Goal: Task Accomplishment & Management: Manage account settings

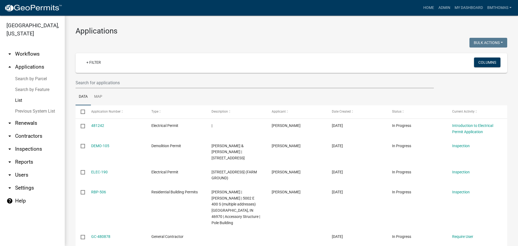
select select "3: 100"
click at [37, 143] on link "arrow_drop_down Inspections" at bounding box center [32, 149] width 65 height 13
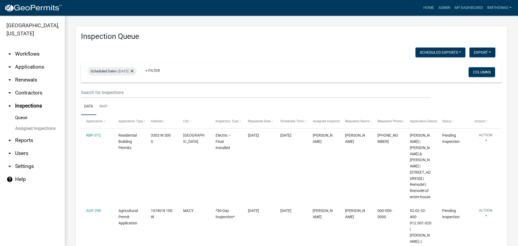
click at [33, 123] on link "Assigned Inspections" at bounding box center [32, 128] width 65 height 11
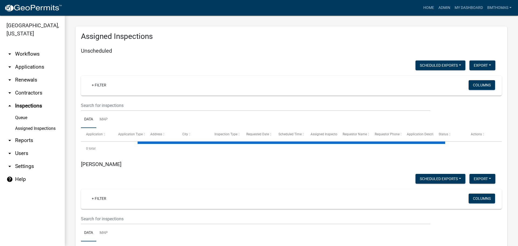
select select "3: 100"
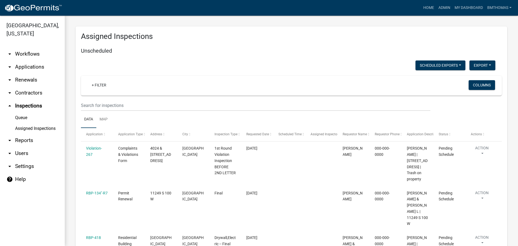
click at [23, 123] on link "Assigned Inspections" at bounding box center [32, 128] width 65 height 11
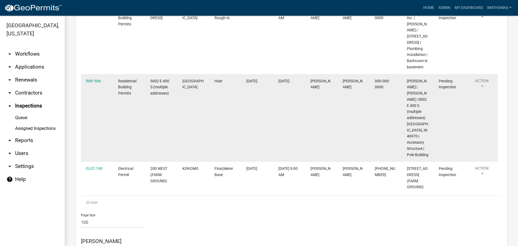
scroll to position [4730, 0]
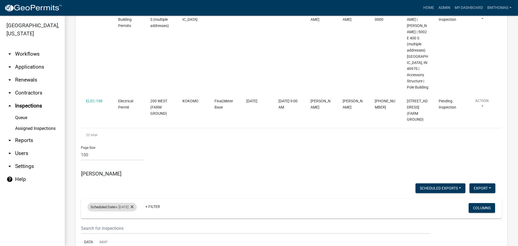
click at [127, 203] on div "Scheduled Date is 09/26/2025" at bounding box center [111, 207] width 49 height 9
click at [134, 158] on input "2025-09-26" at bounding box center [117, 159] width 38 height 11
click at [135, 159] on input "2025-09-22" at bounding box center [117, 159] width 38 height 11
click at [133, 157] on input "2025-09-23" at bounding box center [117, 159] width 38 height 11
click at [135, 160] on input "2025-09-24" at bounding box center [117, 159] width 38 height 11
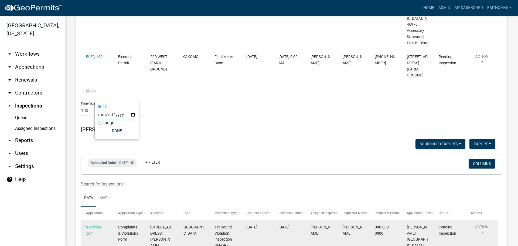
scroll to position [4775, 0]
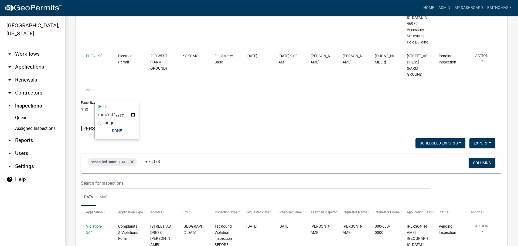
click at [135, 114] on input "2025-09-25" at bounding box center [117, 114] width 38 height 11
type input "2025-09-26"
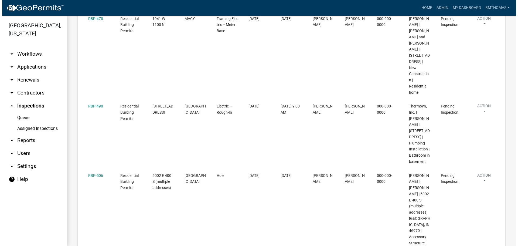
scroll to position [4433, 0]
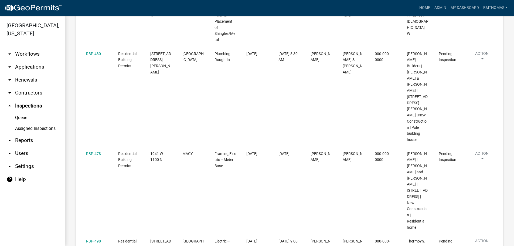
click at [39, 60] on link "arrow_drop_down Applications" at bounding box center [32, 66] width 65 height 13
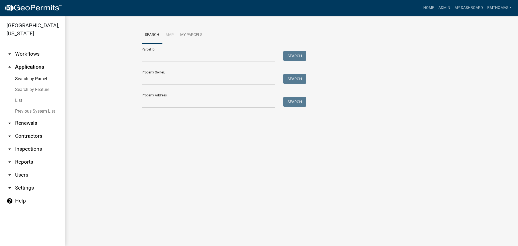
click at [16, 95] on link "List" at bounding box center [32, 100] width 65 height 11
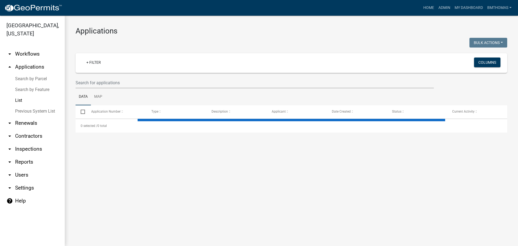
select select "3: 100"
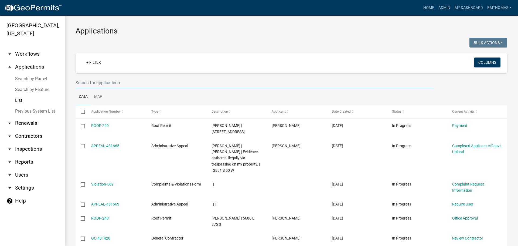
click at [136, 82] on input "text" at bounding box center [255, 82] width 359 height 11
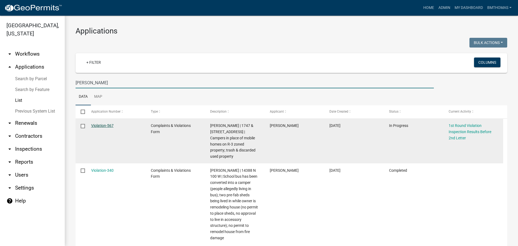
type input "wallace"
click at [96, 126] on link "Violation-567" at bounding box center [102, 125] width 22 height 4
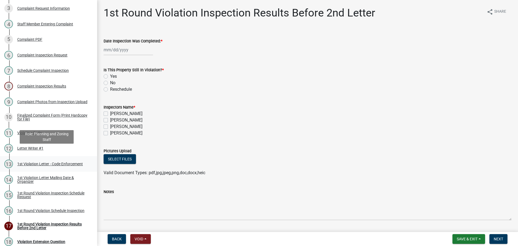
scroll to position [135, 0]
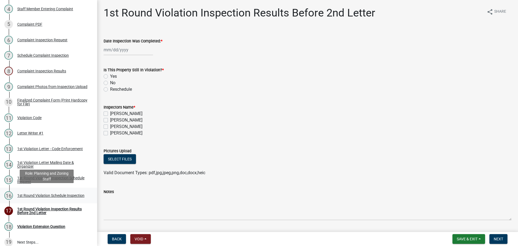
click at [32, 195] on div "1st Round Violation Schedule Inspection" at bounding box center [50, 196] width 67 height 4
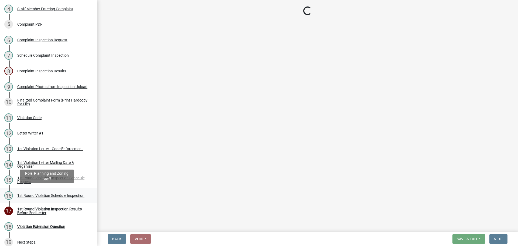
select select "0324ce59-dc13-463c-88f6-21718b6e040a"
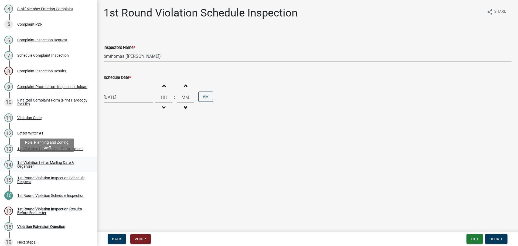
click at [35, 164] on div "1st Violation Letter Mailing Date & Organizer" at bounding box center [52, 165] width 71 height 8
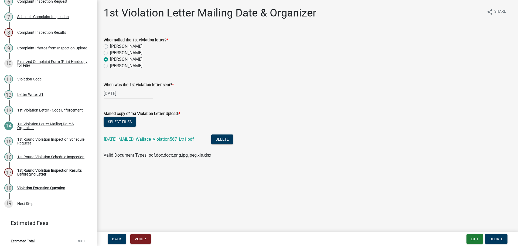
scroll to position [175, 0]
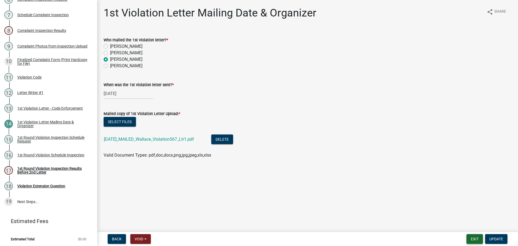
click at [474, 242] on button "Exit" at bounding box center [475, 239] width 16 height 10
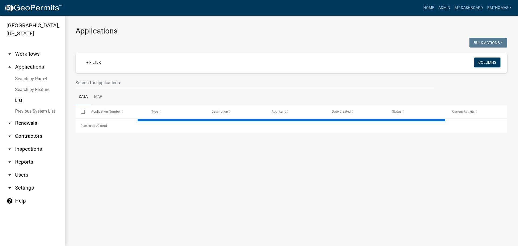
select select "3: 100"
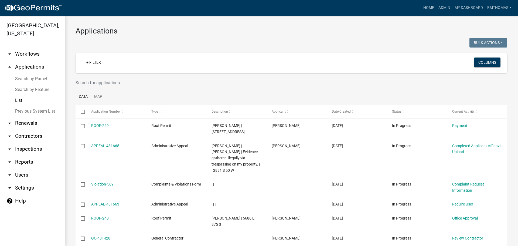
click at [134, 82] on input "text" at bounding box center [255, 82] width 359 height 11
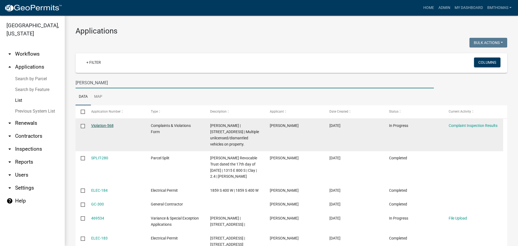
type input "allen"
click at [97, 126] on link "Violation-568" at bounding box center [102, 125] width 22 height 4
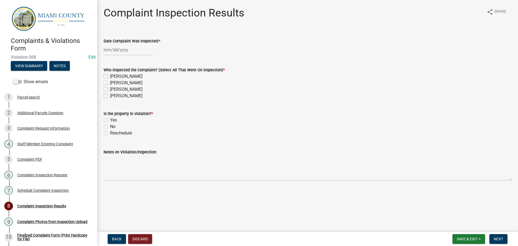
click at [124, 52] on div at bounding box center [128, 49] width 49 height 11
select select "9"
select select "2025"
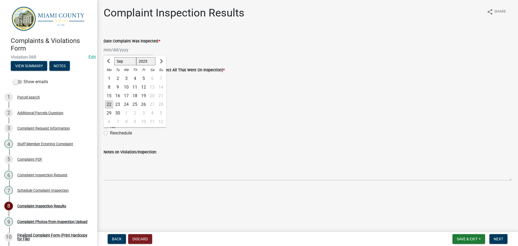
click at [119, 94] on div "16" at bounding box center [117, 96] width 9 height 9
type input "09/16/2025"
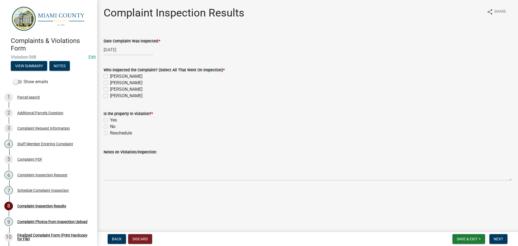
click at [110, 88] on label "[PERSON_NAME]" at bounding box center [126, 89] width 32 height 6
click at [110, 88] on input "[PERSON_NAME]" at bounding box center [112, 88] width 4 height 4
checkbox input "true"
checkbox input "false"
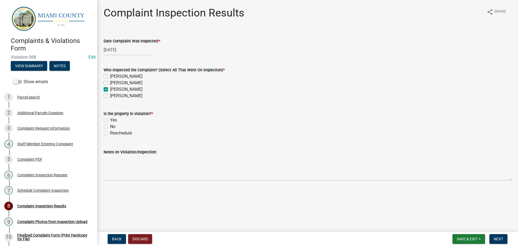
checkbox input "true"
checkbox input "false"
click at [110, 120] on label "Yes" at bounding box center [113, 120] width 7 height 6
click at [110, 120] on input "Yes" at bounding box center [112, 119] width 4 height 4
radio input "true"
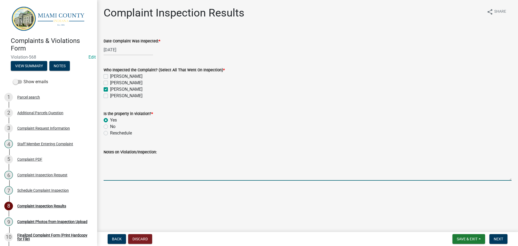
click at [117, 177] on textarea "Notes on Violation/Inspection:" at bounding box center [308, 167] width 408 height 25
type textarea "Noted dismantled vehicles on property -BT"
click at [500, 240] on span "Next" at bounding box center [498, 239] width 9 height 4
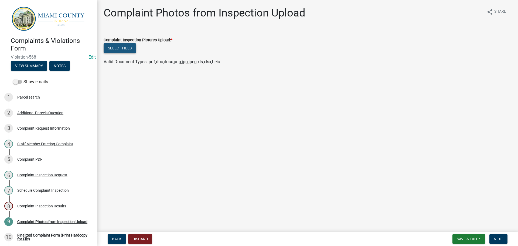
click at [114, 48] on button "Select files" at bounding box center [120, 48] width 32 height 10
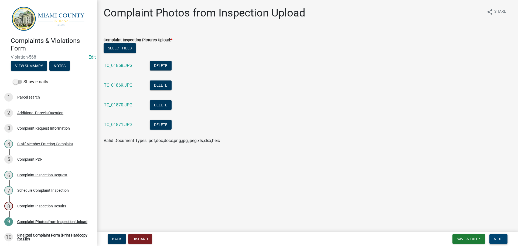
click at [500, 241] on span "Next" at bounding box center [498, 239] width 9 height 4
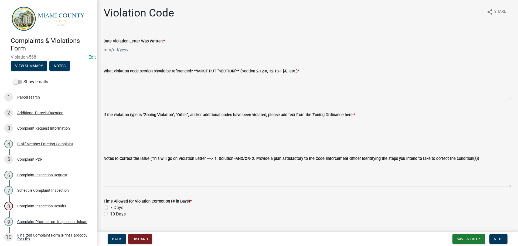
click at [130, 52] on div at bounding box center [128, 49] width 49 height 11
select select "9"
select select "2025"
click at [110, 104] on div "22" at bounding box center [109, 104] width 9 height 9
type input "09/22/2025"
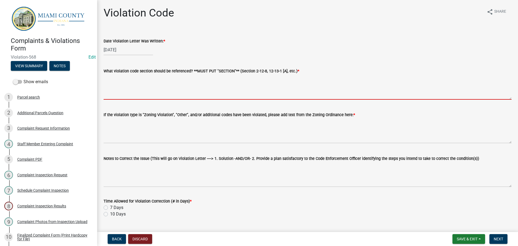
click at [122, 89] on textarea "What violation code section should be referenced? **MUST PUT "SECTION"** (Secti…" at bounding box center [308, 86] width 408 height 25
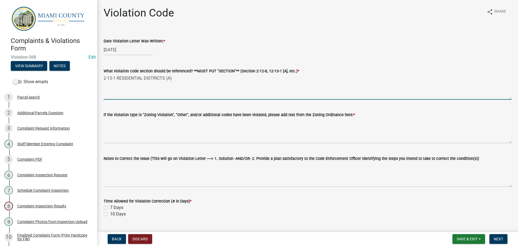
type textarea "2-13-1 RESIDENTIAL DISTRICTS (A)"
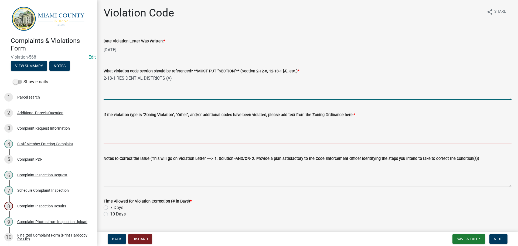
click at [116, 127] on textarea "If the violation type is "Zoning Violation", "Other", and/or additional codes h…" at bounding box center [308, 130] width 408 height 25
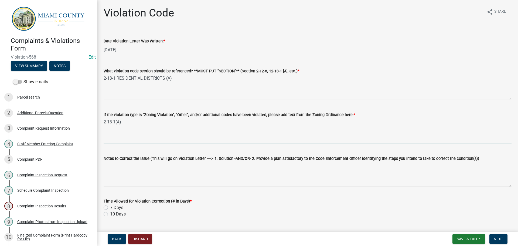
type textarea "2-13-1(A)"
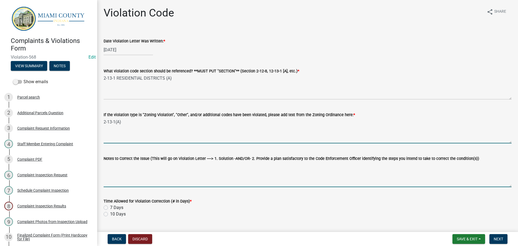
click at [141, 173] on textarea "Notes to Correct the Issue (This will go on Violation Letter ----> 1. Solution …" at bounding box center [308, 174] width 408 height 25
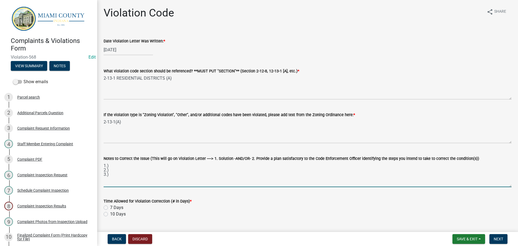
click at [138, 172] on textarea "1.) 2.) 3.)" at bounding box center [308, 174] width 408 height 25
click at [131, 167] on textarea "1.) 2.) 3.)" at bounding box center [308, 174] width 408 height 25
click at [252, 158] on label "Notes to Correct the Issue (This will go on Violation Letter ----> 1. Solution …" at bounding box center [292, 159] width 376 height 4
click at [252, 162] on textarea "1.) 2.) 3.)" at bounding box center [308, 174] width 408 height 25
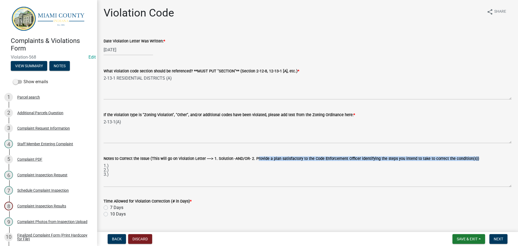
drag, startPoint x: 253, startPoint y: 158, endPoint x: 468, endPoint y: 160, distance: 215.2
click at [468, 160] on label "Notes to Correct the Issue (This will go on Violation Letter ----> 1. Solution …" at bounding box center [292, 159] width 376 height 4
copy label "Provide a plan satisfactory to the Code Enforcement Officer identifying the ste…"
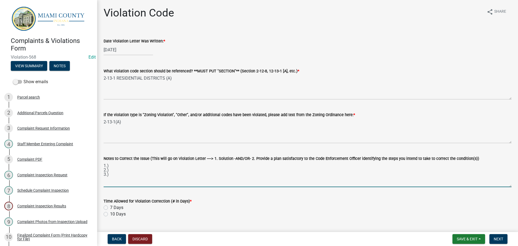
click at [120, 178] on textarea "1.) 2.) 3.)" at bounding box center [308, 174] width 408 height 25
paste textarea "Provide a plan satisfactory to the Code Enforcement Officer identifying the ste…"
click at [110, 166] on textarea "1.) 2.) 3.) Provide a plan satisfactory to the Code Enforcement Officer identif…" at bounding box center [308, 174] width 408 height 25
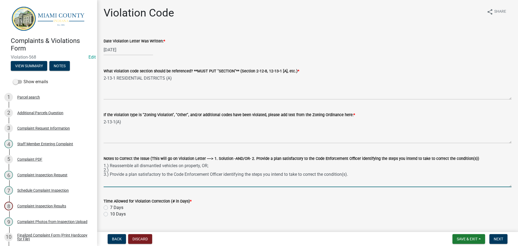
click at [157, 168] on textarea "1.) Reassemble all dismantled vehicles on property, OR; 2.) 3.) Provide a plan …" at bounding box center [308, 174] width 408 height 25
click at [114, 171] on textarea "1.) Reassemble all dismantled vehicles on property, OR; 2.) 3.) Provide a plan …" at bounding box center [308, 174] width 408 height 25
click at [110, 174] on textarea "1.) Reassemble all dismantled vehicles on property, OR; 2.) Store 3.) Provide a…" at bounding box center [308, 174] width 408 height 25
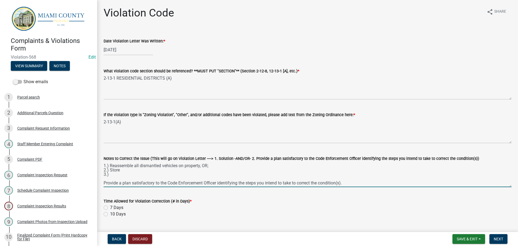
click at [124, 172] on textarea "1.) Reassemble all dismantled vehicles on property, OR; 2.) Store 3.) Provide a…" at bounding box center [308, 174] width 408 height 25
click at [125, 170] on textarea "1.) Reassemble all dismantled vehicles on property, OR; 2.) Store 3.) Provide a…" at bounding box center [308, 174] width 408 height 25
click at [208, 164] on textarea "1.) Reassemble all dismantled vehicles on property, OR; 2.) Store 3.) Provide a…" at bounding box center [308, 174] width 408 height 25
click at [136, 171] on textarea "1.) Reassemble all dismantled vehicles on property, AND; 2.) Store 3.) Provide …" at bounding box center [308, 174] width 408 height 25
drag, startPoint x: 276, startPoint y: 170, endPoint x: 291, endPoint y: 171, distance: 15.2
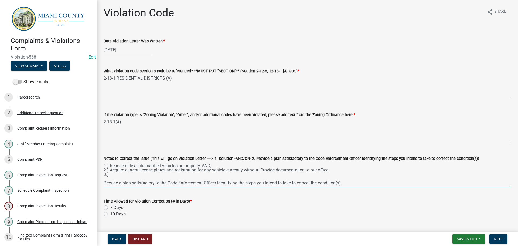
click at [277, 170] on textarea "1.) Reassemble all dismantled vehicles on property, AND; 2.) Acquire current li…" at bounding box center [308, 174] width 408 height 25
click at [129, 174] on textarea "1.) Reassemble all dismantled vehicles on property, AND; 2.) Acquire current li…" at bounding box center [308, 174] width 408 height 25
click at [344, 171] on textarea "1.) Reassemble all dismantled vehicles on property, AND; 2.) Acquire current li…" at bounding box center [308, 174] width 408 height 25
click at [130, 175] on textarea "1.) Reassemble all dismantled vehicles on property, AND; 2.) Acquire current li…" at bounding box center [308, 174] width 408 height 25
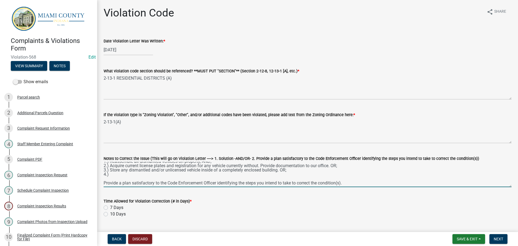
drag, startPoint x: 347, startPoint y: 183, endPoint x: 104, endPoint y: 184, distance: 242.5
click at [104, 184] on textarea "1.) Reassemble all dismantled vehicles on property, AND; 2.) Acquire current li…" at bounding box center [308, 174] width 408 height 25
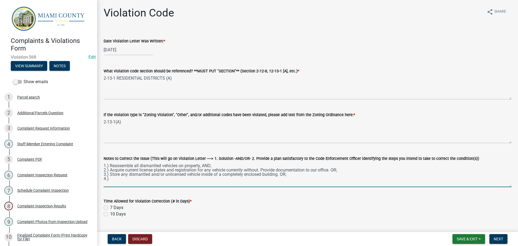
scroll to position [0, 0]
click at [112, 178] on textarea "1.) Reassemble all dismantled vehicles on property, AND; 2.) Acquire current li…" at bounding box center [308, 174] width 408 height 25
paste textarea "Provide a plan satisfactory to the Code Enforcement Officer identifying the ste…"
type textarea "1.) Reassemble all dismantled vehicles on property, AND; 2.) Acquire current li…"
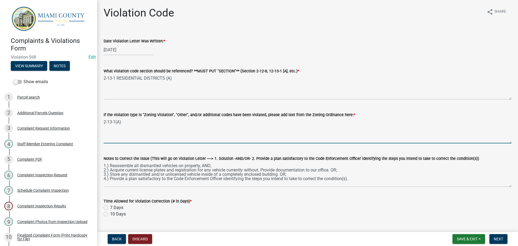
click at [146, 120] on textarea "2-13-1(A)" at bounding box center [308, 130] width 408 height 25
click at [135, 121] on textarea "2-13-1(A) :" at bounding box center [308, 130] width 408 height 25
paste textarea "Automotive vehicles, including Campers and Motor Homes, of any kind or type wit…"
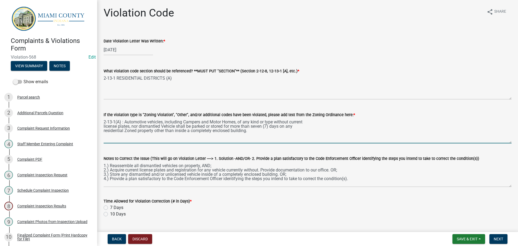
click at [104, 126] on textarea "2-13-1(A) : Automotive vehicles, including Campers and Motor Homes, of any kind…" at bounding box center [308, 130] width 408 height 25
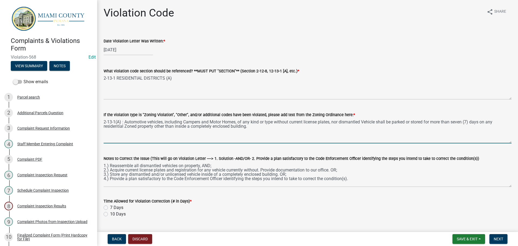
click at [104, 126] on textarea "2-13-1(A) : Automotive vehicles, including Campers and Motor Homes, of any kind…" at bounding box center [308, 130] width 408 height 25
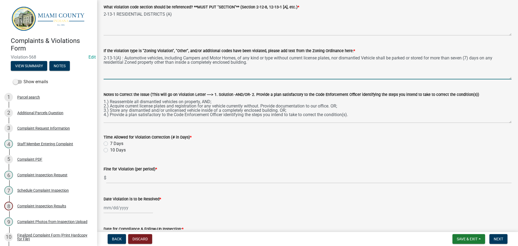
scroll to position [81, 0]
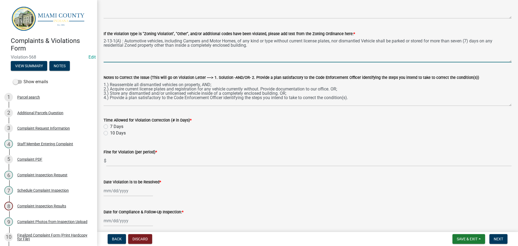
type textarea "2-13-1(A) : Automotive vehicles, including Campers and Motor Homes, of any kind…"
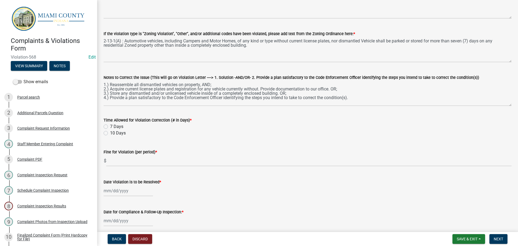
click at [110, 131] on label "10 Days" at bounding box center [118, 133] width 16 height 6
click at [110, 131] on input "10 Days" at bounding box center [112, 132] width 4 height 4
radio input "true"
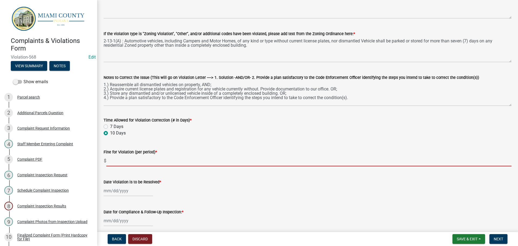
click at [122, 164] on input "text" at bounding box center [309, 160] width 406 height 11
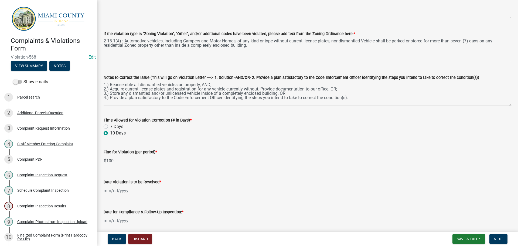
type input "100"
click at [111, 188] on div at bounding box center [128, 190] width 49 height 11
select select "9"
select select "2025"
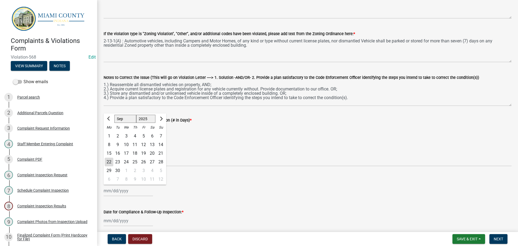
click at [136, 170] on div "2" at bounding box center [135, 170] width 9 height 9
type input "10/02/2025"
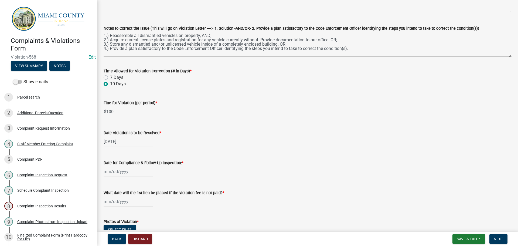
scroll to position [135, 0]
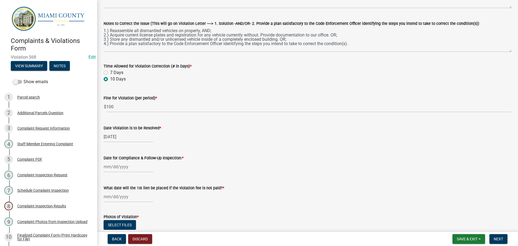
click at [124, 167] on div at bounding box center [128, 166] width 49 height 11
select select "9"
select select "2025"
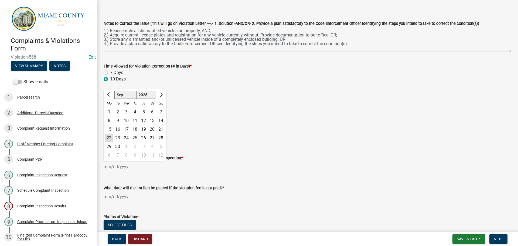
click at [144, 144] on div "3" at bounding box center [143, 146] width 9 height 9
type input "10/03/2025"
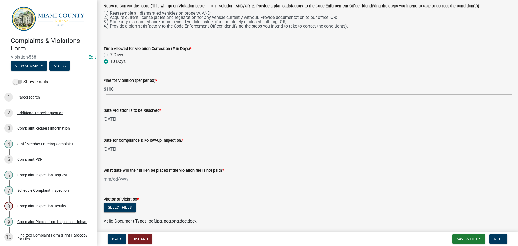
scroll to position [162, 0]
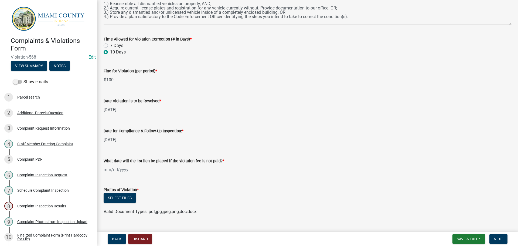
select select "9"
select select "2025"
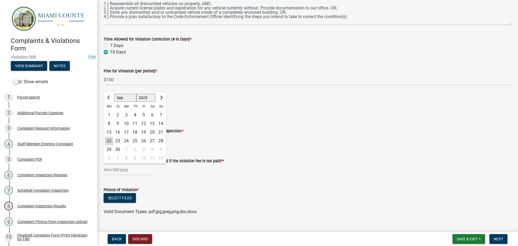
click at [126, 171] on input "What date will the 1st lien be placed if the violation fee is not paid? *" at bounding box center [128, 169] width 49 height 11
click at [163, 100] on button "Next month" at bounding box center [161, 97] width 6 height 9
select select "10"
click at [109, 158] on div "3" at bounding box center [109, 158] width 9 height 9
type input "11/03/2025"
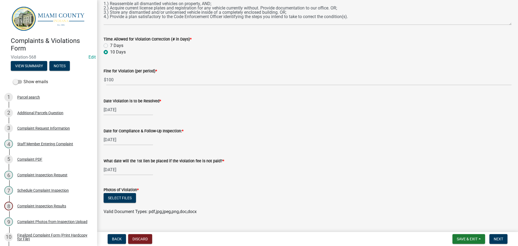
click at [200, 193] on div "Select files" at bounding box center [308, 198] width 408 height 11
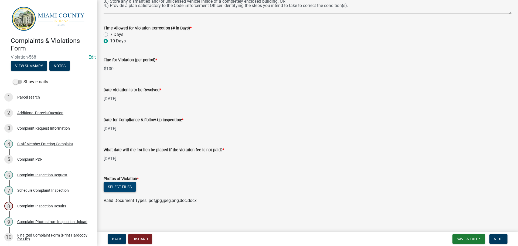
click at [130, 184] on button "Select files" at bounding box center [120, 187] width 32 height 10
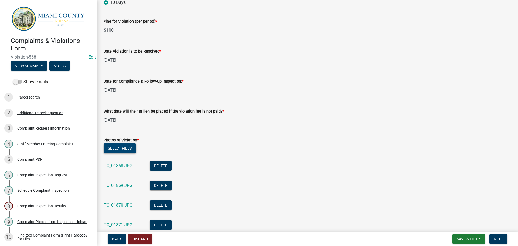
scroll to position [252, 0]
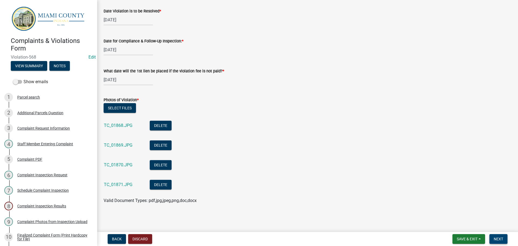
click at [494, 239] on button "Next" at bounding box center [499, 239] width 18 height 10
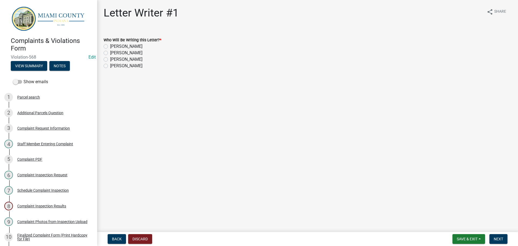
click at [110, 60] on label "[PERSON_NAME]" at bounding box center [126, 59] width 32 height 6
click at [110, 60] on input "[PERSON_NAME]" at bounding box center [112, 58] width 4 height 4
radio input "true"
click at [508, 241] on button "Next" at bounding box center [499, 239] width 18 height 10
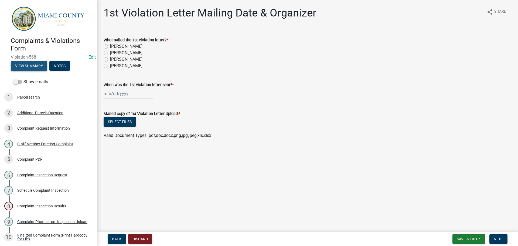
click at [39, 65] on button "View Summary" at bounding box center [29, 66] width 36 height 10
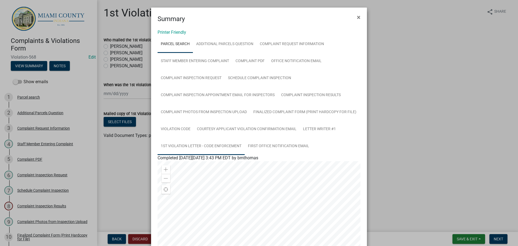
click at [195, 147] on link "1st Violation Letter - Code Enforcement" at bounding box center [201, 146] width 87 height 17
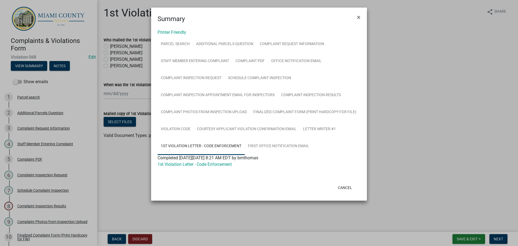
click at [198, 161] on div "Completed On Monday, September 22, 2025 at 8:21 AM EDT by bmthomas" at bounding box center [259, 158] width 203 height 6
click at [197, 162] on link "1st Violation Letter - Code Enforcement" at bounding box center [195, 164] width 74 height 5
click at [342, 187] on button "Cancel" at bounding box center [345, 188] width 23 height 10
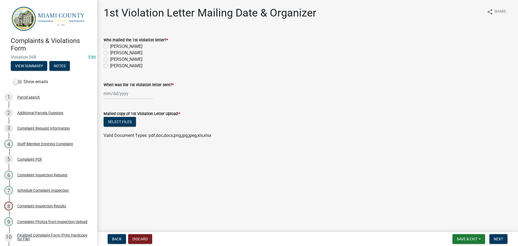
click at [110, 59] on label "[PERSON_NAME]" at bounding box center [126, 59] width 32 height 6
click at [110, 59] on input "[PERSON_NAME]" at bounding box center [112, 58] width 4 height 4
radio input "true"
click at [129, 97] on div at bounding box center [128, 93] width 49 height 11
select select "9"
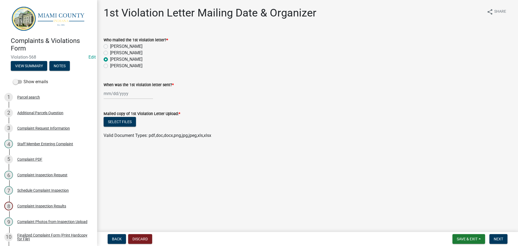
select select "2025"
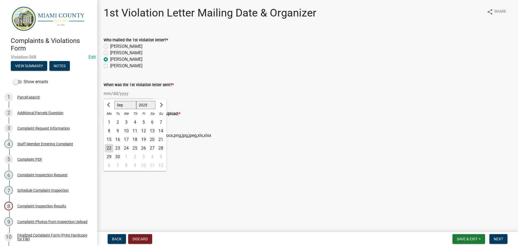
click at [111, 148] on div "22" at bounding box center [109, 148] width 9 height 9
type input "09/22/2025"
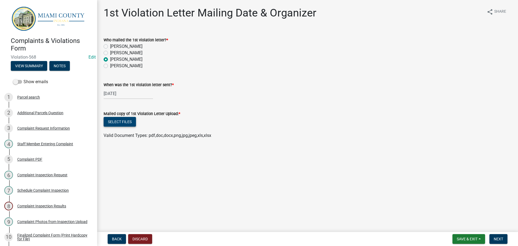
click at [124, 122] on button "Select files" at bounding box center [120, 122] width 32 height 10
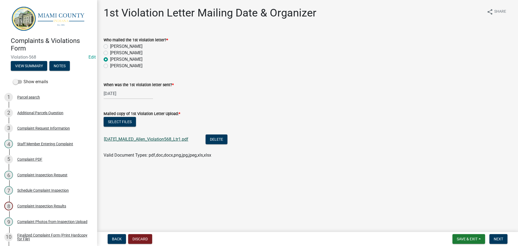
click at [158, 139] on link "9.22.2025_MAILED_Allen_Violation568_Ltr1.pdf" at bounding box center [146, 139] width 85 height 5
click at [502, 235] on button "Next" at bounding box center [499, 239] width 18 height 10
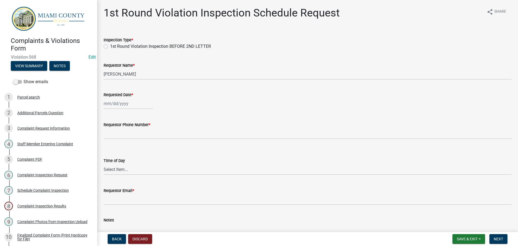
click at [110, 46] on label "1st Round Violation Inspection BEFORE 2ND LETTER" at bounding box center [160, 46] width 101 height 6
click at [110, 46] on input "1st Round Violation Inspection BEFORE 2ND LETTER" at bounding box center [112, 45] width 4 height 4
radio input "true"
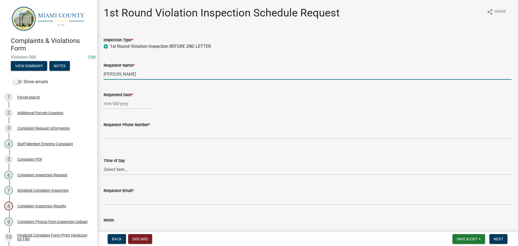
drag, startPoint x: 142, startPoint y: 75, endPoint x: 91, endPoint y: 77, distance: 51.4
click at [91, 77] on div "Complaints & Violations Form Violation-568 Edit View Summary Notes Show emails …" at bounding box center [259, 123] width 518 height 246
type input "Veronica Allen"
click at [132, 105] on div at bounding box center [128, 103] width 49 height 11
select select "9"
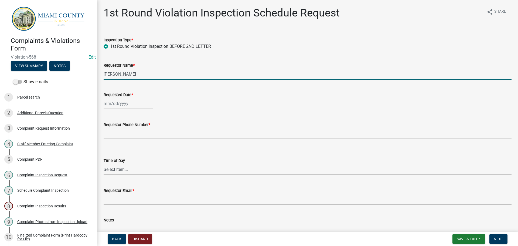
select select "2025"
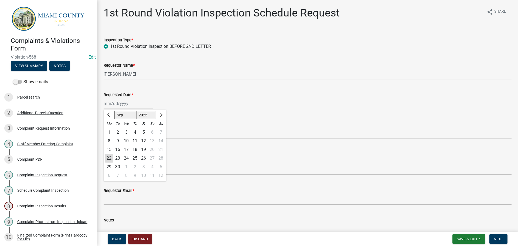
click at [143, 166] on div "3" at bounding box center [143, 167] width 9 height 9
type input "10/03/2025"
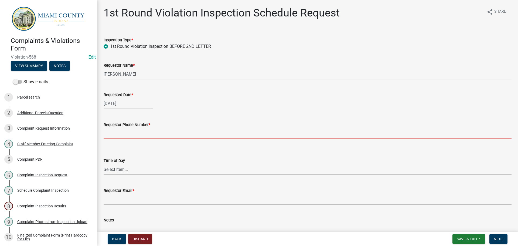
click at [126, 136] on input "Requestor Phone Number *" at bounding box center [308, 133] width 408 height 11
type input "000-000-0000"
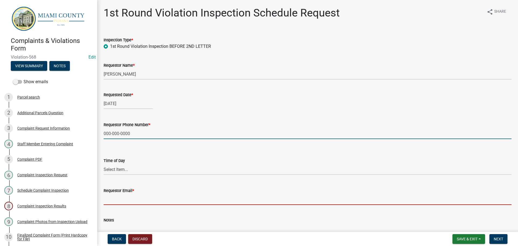
click at [129, 198] on input "Requestor Email *" at bounding box center [308, 199] width 408 height 11
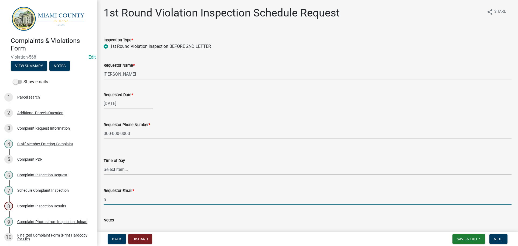
type input "nomail@nomail.com"
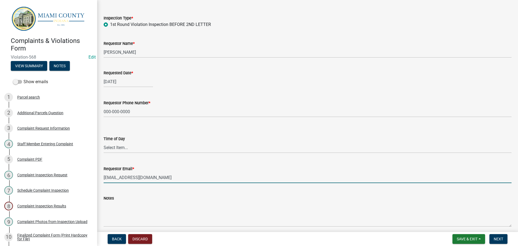
scroll to position [44, 0]
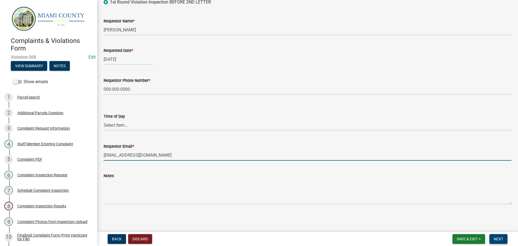
click at [497, 237] on span "Next" at bounding box center [498, 239] width 9 height 4
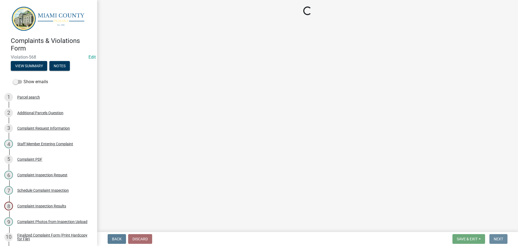
scroll to position [0, 0]
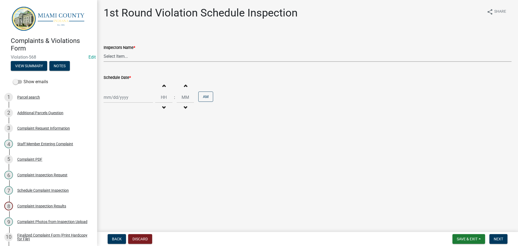
click at [128, 56] on select "Select Item... bmthomas (Brooklyn Thomas) croser (Corey) megangipson (Megan Gip…" at bounding box center [308, 56] width 408 height 11
select select "0324ce59-dc13-463c-88f6-21718b6e040a"
click at [104, 51] on select "Select Item... bmthomas (Brooklyn Thomas) croser (Corey) megangipson (Megan Gip…" at bounding box center [308, 56] width 408 height 11
click at [120, 98] on div at bounding box center [128, 97] width 49 height 11
select select "9"
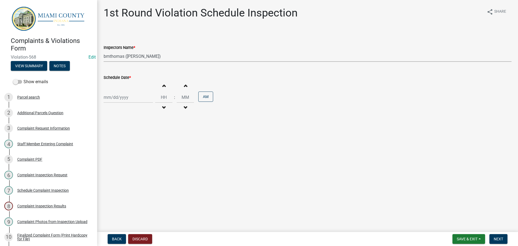
select select "2025"
click at [145, 161] on div "3" at bounding box center [143, 160] width 9 height 9
type input "10/03/2025"
click at [495, 237] on span "Next" at bounding box center [498, 239] width 9 height 4
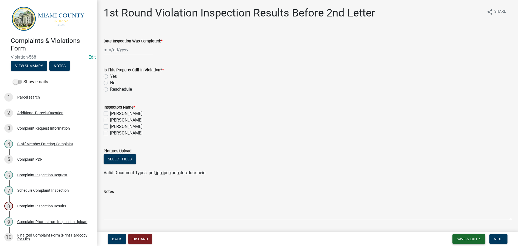
click at [459, 238] on span "Save & Exit" at bounding box center [467, 239] width 21 height 4
click at [452, 225] on button "Save & Exit" at bounding box center [463, 224] width 43 height 13
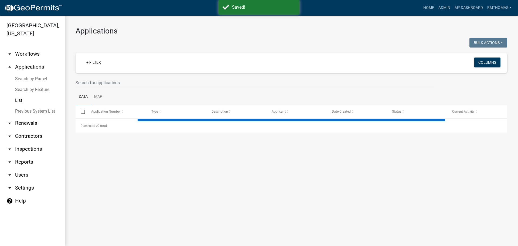
select select "3: 100"
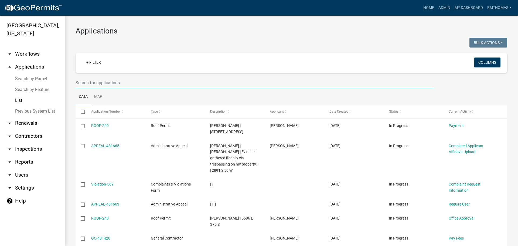
click at [118, 81] on input "text" at bounding box center [255, 82] width 359 height 11
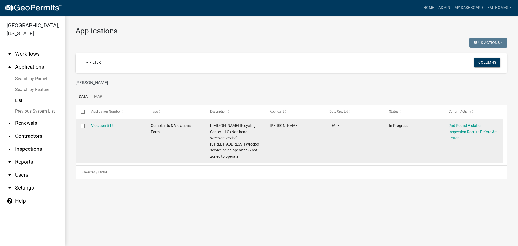
type input "touby pike"
click at [114, 126] on div "Violation-515" at bounding box center [115, 126] width 49 height 6
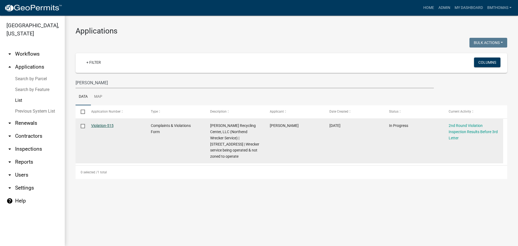
click at [106, 125] on link "Violation-515" at bounding box center [102, 125] width 22 height 4
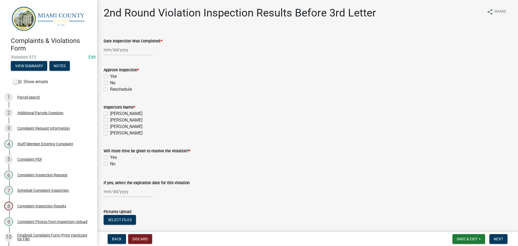
click at [134, 49] on div at bounding box center [128, 49] width 49 height 11
select select "9"
select select "2025"
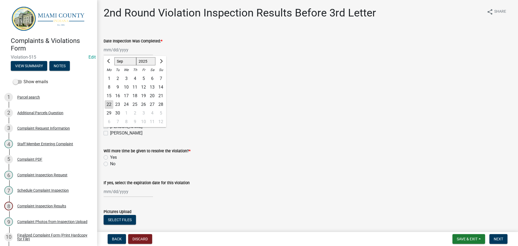
click at [143, 96] on div "19" at bounding box center [143, 96] width 9 height 9
type input "[DATE]"
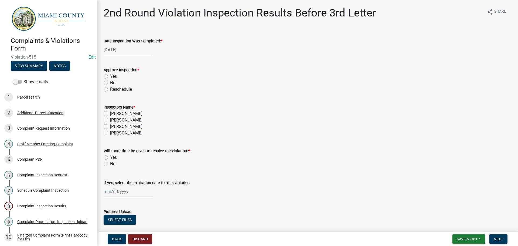
click at [110, 75] on label "Yes" at bounding box center [113, 76] width 7 height 6
click at [110, 75] on input "Yes" at bounding box center [112, 75] width 4 height 4
radio input "true"
click at [110, 128] on label "[PERSON_NAME]" at bounding box center [126, 126] width 32 height 6
click at [110, 127] on input "[PERSON_NAME]" at bounding box center [112, 125] width 4 height 4
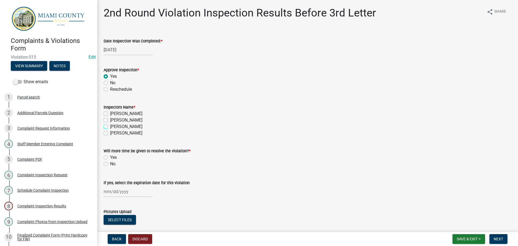
checkbox input "true"
checkbox input "false"
checkbox input "true"
checkbox input "false"
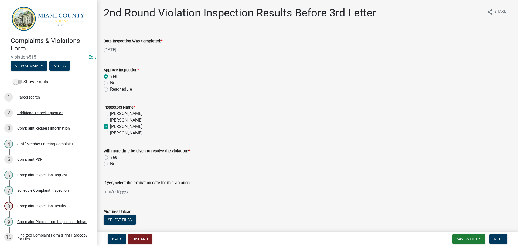
click at [110, 165] on label "No" at bounding box center [112, 164] width 5 height 6
click at [110, 164] on input "No" at bounding box center [112, 163] width 4 height 4
radio input "true"
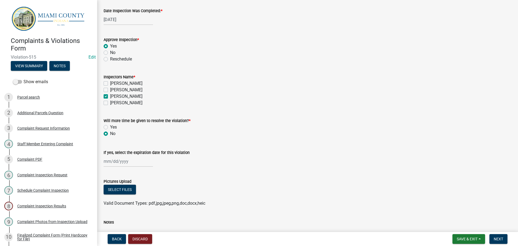
scroll to position [77, 0]
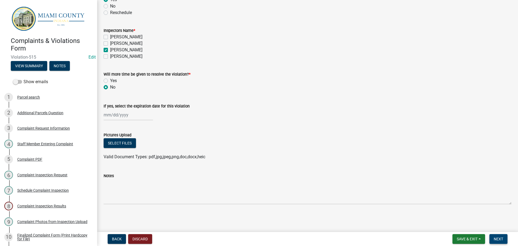
click at [501, 239] on span "Next" at bounding box center [498, 239] width 9 height 4
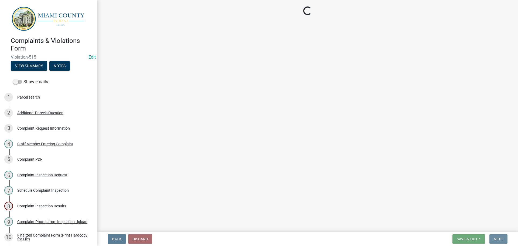
scroll to position [0, 0]
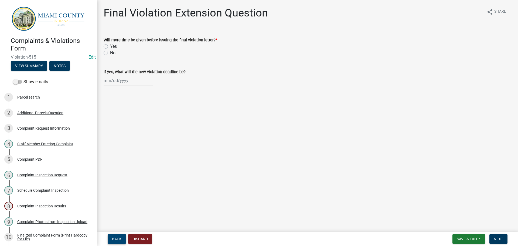
click at [120, 237] on span "Back" at bounding box center [117, 239] width 10 height 4
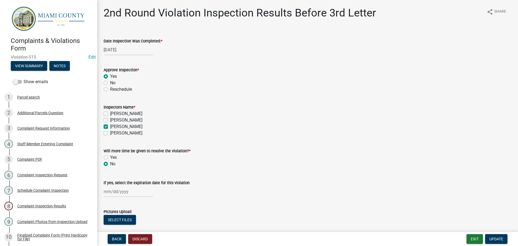
click at [110, 82] on label "No" at bounding box center [112, 83] width 5 height 6
click at [110, 82] on input "No" at bounding box center [112, 82] width 4 height 4
radio input "true"
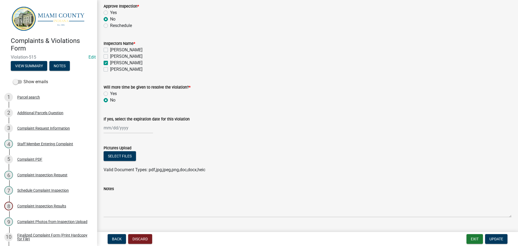
scroll to position [77, 0]
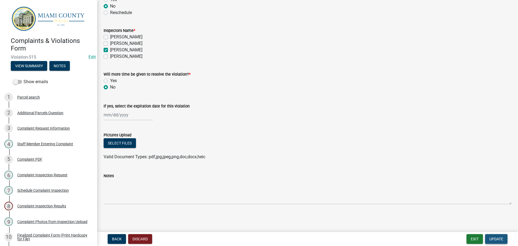
click at [495, 240] on span "Update" at bounding box center [497, 239] width 14 height 4
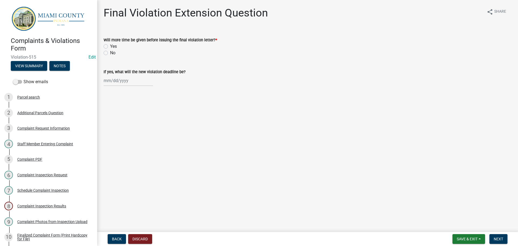
click at [110, 52] on label "No" at bounding box center [112, 53] width 5 height 6
click at [110, 52] on input "No" at bounding box center [112, 52] width 4 height 4
radio input "true"
click at [501, 238] on span "Next" at bounding box center [498, 239] width 9 height 4
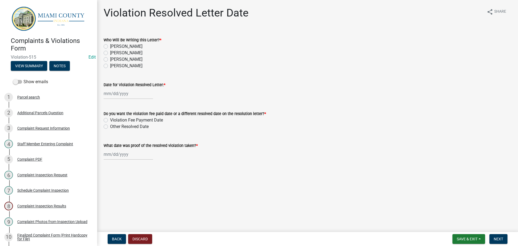
click at [110, 60] on label "[PERSON_NAME]" at bounding box center [126, 59] width 32 height 6
click at [110, 60] on input "[PERSON_NAME]" at bounding box center [112, 58] width 4 height 4
radio input "true"
select select "9"
select select "2025"
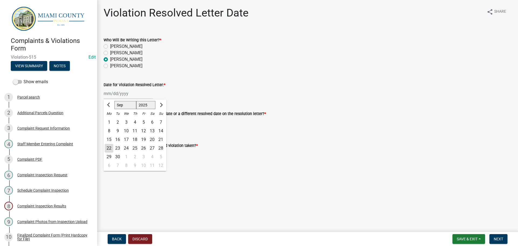
click at [119, 94] on div "Jan Feb Mar Apr May Jun Jul Aug Sep Oct Nov Dec 1525 1526 1527 1528 1529 1530 1…" at bounding box center [128, 93] width 49 height 11
click at [110, 147] on div "22" at bounding box center [109, 148] width 9 height 9
type input "09/22/2025"
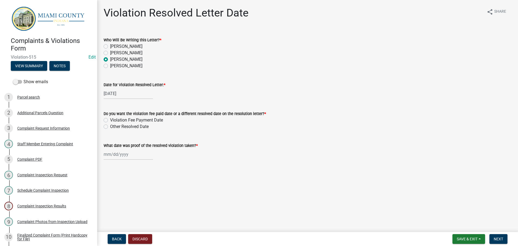
click at [110, 126] on label "Other Resolved Date" at bounding box center [129, 126] width 39 height 6
click at [110, 126] on input "Other Resolved Date" at bounding box center [112, 125] width 4 height 4
radio input "true"
click at [113, 154] on div at bounding box center [128, 154] width 49 height 11
select select "9"
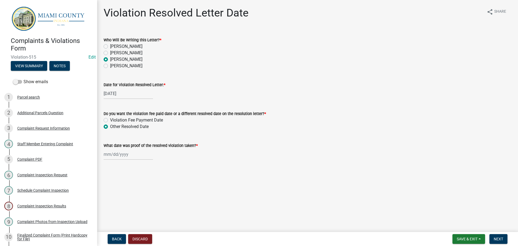
select select "2025"
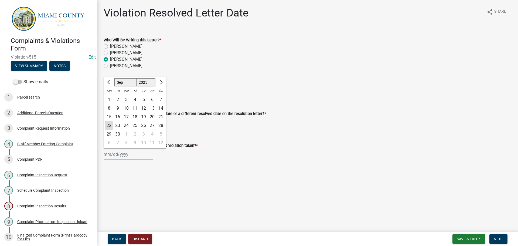
click at [145, 117] on div "19" at bounding box center [143, 117] width 9 height 9
type input "[DATE]"
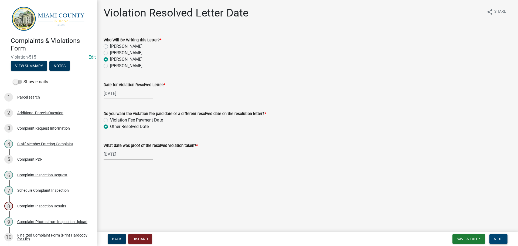
click at [501, 238] on span "Next" at bounding box center [498, 239] width 9 height 4
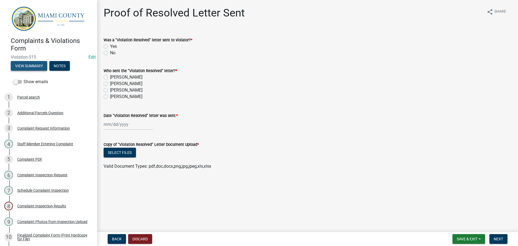
click at [32, 65] on button "View Summary" at bounding box center [29, 66] width 36 height 10
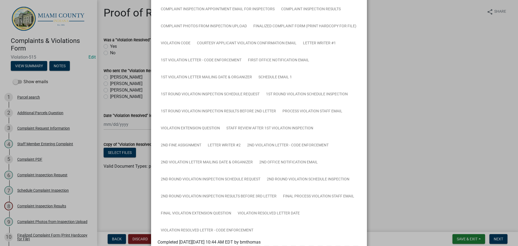
scroll to position [189, 0]
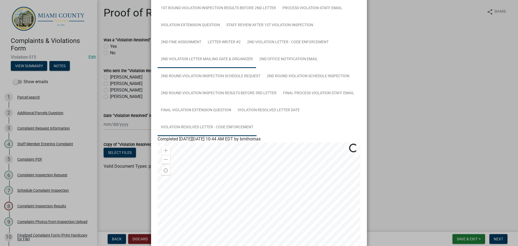
click at [217, 128] on link "Violation Resolved Letter - Code Enforcement" at bounding box center [207, 127] width 99 height 17
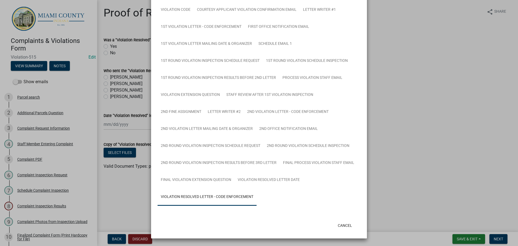
scroll to position [132, 0]
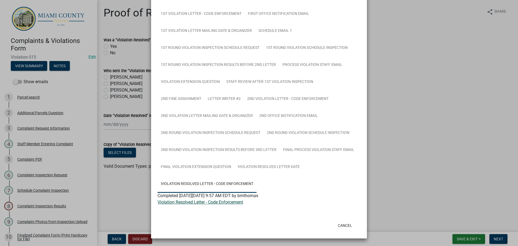
click at [198, 203] on link "Violation Resolved Letter - Code Enforcement" at bounding box center [201, 202] width 86 height 5
click at [345, 227] on button "Cancel" at bounding box center [345, 226] width 23 height 10
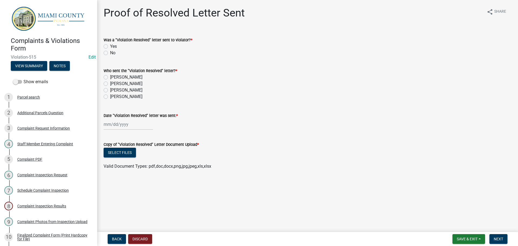
click at [110, 45] on label "Yes" at bounding box center [113, 46] width 7 height 6
click at [110, 45] on input "Yes" at bounding box center [112, 45] width 4 height 4
radio input "true"
click at [110, 90] on label "[PERSON_NAME]" at bounding box center [126, 90] width 32 height 6
click at [110, 90] on input "[PERSON_NAME]" at bounding box center [112, 89] width 4 height 4
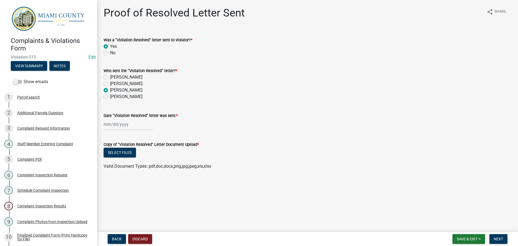
radio input "true"
select select "9"
select select "2025"
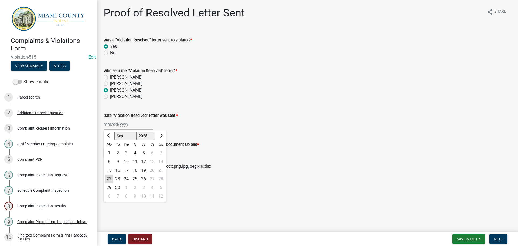
click at [114, 124] on div "Jan Feb Mar Apr May Jun Jul Aug Sep Oct Nov Dec 1525 1526 1527 1528 1529 1530 1…" at bounding box center [128, 124] width 49 height 11
click at [110, 179] on div "22" at bounding box center [109, 179] width 9 height 9
type input "09/22/2025"
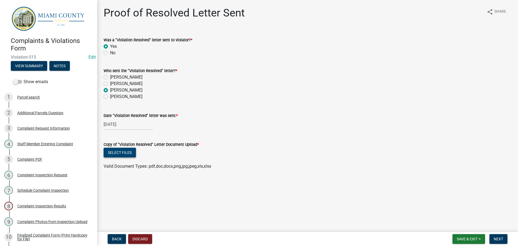
click at [118, 152] on button "Select files" at bounding box center [120, 153] width 32 height 10
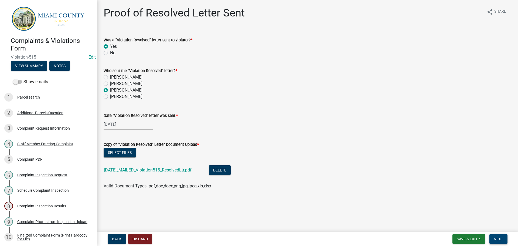
click at [492, 236] on button "Next" at bounding box center [499, 239] width 18 height 10
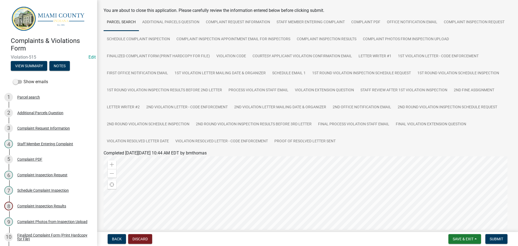
scroll to position [81, 0]
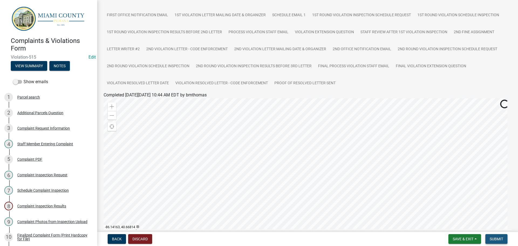
click at [496, 239] on span "Submit" at bounding box center [496, 239] width 13 height 4
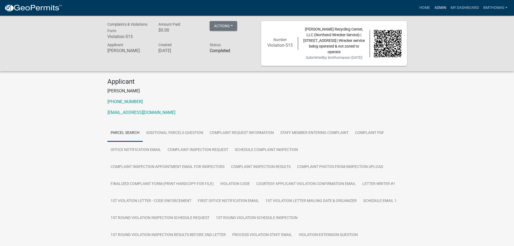
click at [437, 6] on link "Admin" at bounding box center [441, 8] width 16 height 10
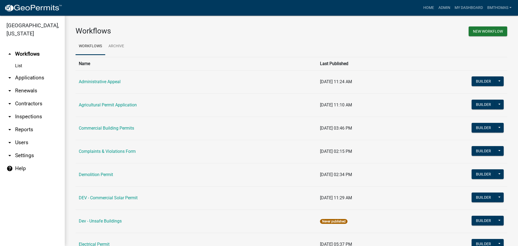
click at [27, 71] on link "arrow_drop_down Applications" at bounding box center [32, 77] width 65 height 13
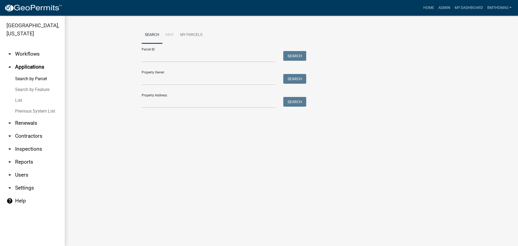
click at [21, 95] on link "List" at bounding box center [32, 100] width 65 height 11
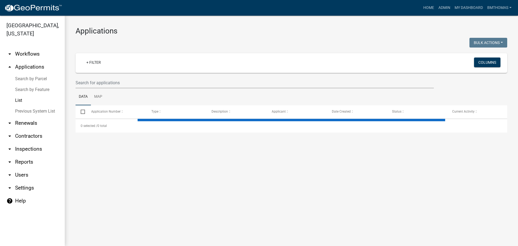
select select "3: 100"
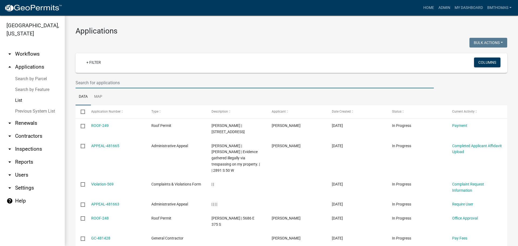
click at [109, 86] on input "text" at bounding box center [255, 82] width 359 height 11
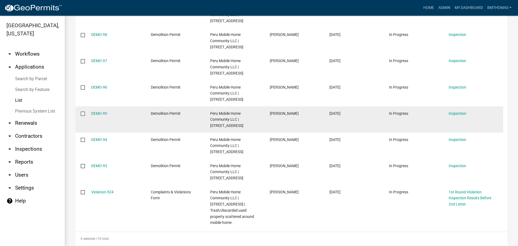
scroll to position [173, 0]
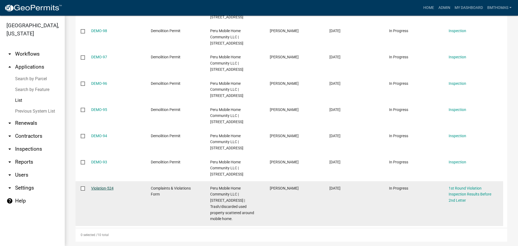
type input "Peru mobile"
click at [105, 190] on link "Violation-524" at bounding box center [102, 188] width 22 height 4
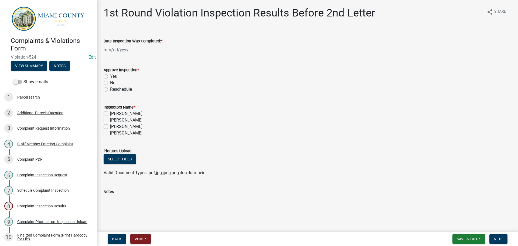
click at [116, 46] on div at bounding box center [128, 49] width 49 height 11
select select "9"
select select "2025"
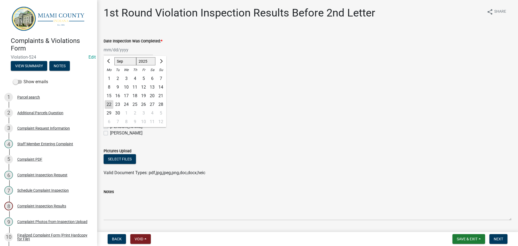
click at [110, 96] on div "15" at bounding box center [109, 96] width 9 height 9
type input "[DATE]"
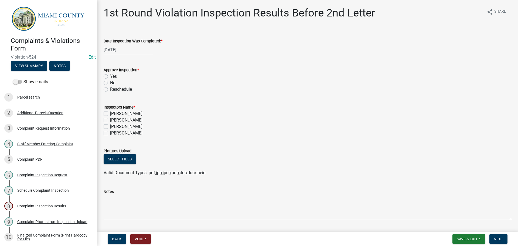
click at [110, 82] on label "No" at bounding box center [112, 83] width 5 height 6
click at [110, 82] on input "No" at bounding box center [112, 82] width 4 height 4
radio input "true"
click at [110, 127] on label "[PERSON_NAME]" at bounding box center [126, 126] width 32 height 6
click at [110, 127] on input "[PERSON_NAME]" at bounding box center [112, 125] width 4 height 4
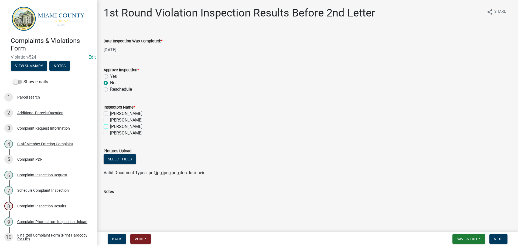
checkbox input "true"
checkbox input "false"
checkbox input "true"
checkbox input "false"
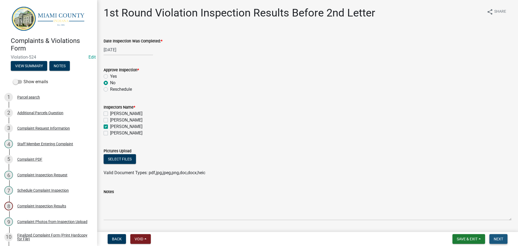
click at [500, 238] on span "Next" at bounding box center [498, 239] width 9 height 4
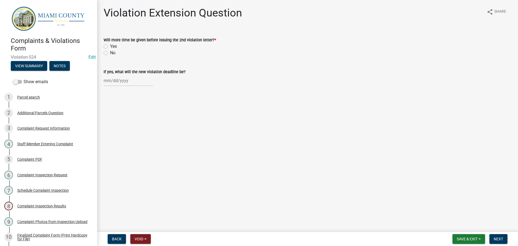
click at [110, 55] on label "No" at bounding box center [112, 53] width 5 height 6
click at [110, 53] on input "No" at bounding box center [112, 52] width 4 height 4
radio input "true"
click at [493, 234] on button "Next" at bounding box center [499, 239] width 18 height 10
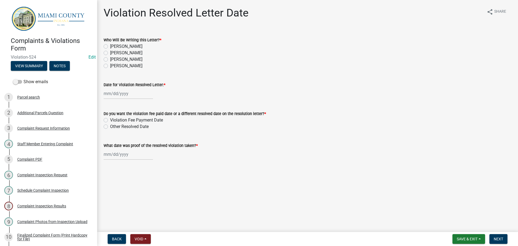
click at [110, 60] on label "[PERSON_NAME]" at bounding box center [126, 59] width 32 height 6
click at [110, 60] on input "[PERSON_NAME]" at bounding box center [112, 58] width 4 height 4
radio input "true"
select select "9"
select select "2025"
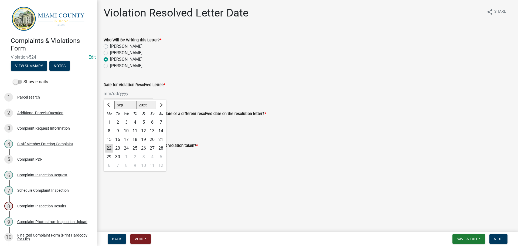
drag, startPoint x: 114, startPoint y: 92, endPoint x: 114, endPoint y: 99, distance: 7.6
click at [114, 92] on div "Jan Feb Mar Apr May Jun Jul Aug Sep Oct Nov Dec 1525 1526 1527 1528 1529 1530 1…" at bounding box center [128, 93] width 49 height 11
click at [109, 149] on div "22" at bounding box center [109, 148] width 9 height 9
type input "09/22/2025"
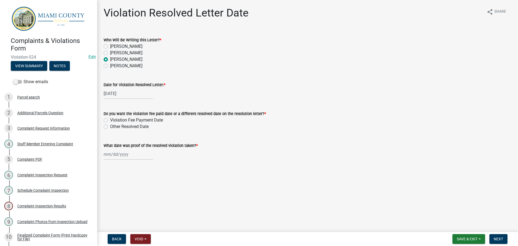
click at [108, 127] on div "Other Resolved Date" at bounding box center [308, 126] width 408 height 6
click at [110, 127] on label "Other Resolved Date" at bounding box center [129, 126] width 39 height 6
click at [110, 127] on input "Other Resolved Date" at bounding box center [112, 125] width 4 height 4
radio input "true"
select select "9"
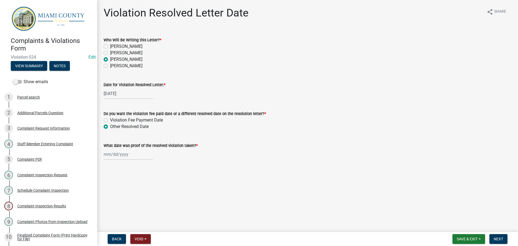
select select "2025"
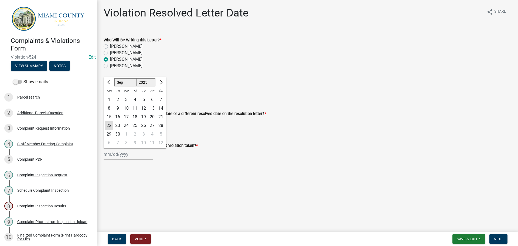
click at [118, 151] on div "Jan Feb Mar Apr May Jun Jul Aug Sep Oct Nov Dec 1525 1526 1527 1528 1529 1530 1…" at bounding box center [128, 154] width 49 height 11
click at [109, 126] on div "22" at bounding box center [109, 125] width 9 height 9
type input "09/22/2025"
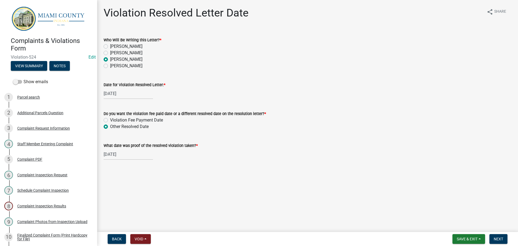
click at [498, 244] on nav "Back Void Withdraw Lock Expire Void Save & Exit Save Save & Exit Next" at bounding box center [307, 239] width 421 height 14
click at [500, 241] on span "Next" at bounding box center [498, 239] width 9 height 4
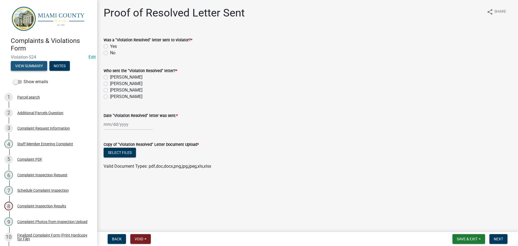
click at [25, 66] on button "View Summary" at bounding box center [29, 66] width 36 height 10
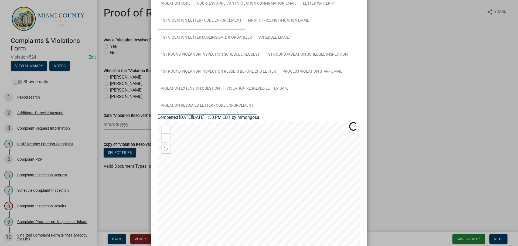
click at [200, 106] on link "Violation Resolved Letter - Code Enforcement" at bounding box center [207, 105] width 99 height 17
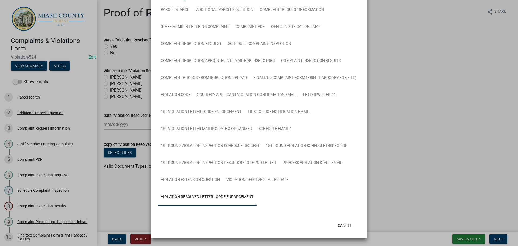
scroll to position [47, 0]
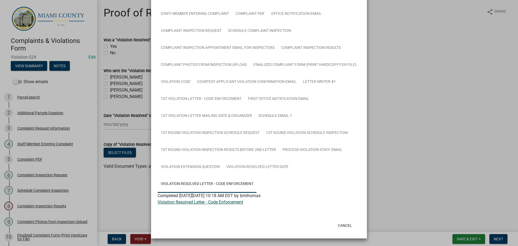
click at [215, 201] on link "Violation Resolved Letter - Code Enforcement" at bounding box center [201, 202] width 86 height 5
click at [338, 225] on button "Cancel" at bounding box center [345, 226] width 23 height 10
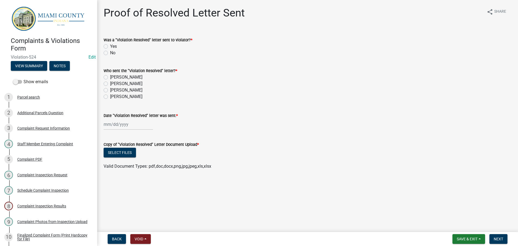
click at [110, 46] on label "Yes" at bounding box center [113, 46] width 7 height 6
click at [110, 46] on input "Yes" at bounding box center [112, 45] width 4 height 4
radio input "true"
click at [110, 89] on label "[PERSON_NAME]" at bounding box center [126, 90] width 32 height 6
click at [110, 89] on input "[PERSON_NAME]" at bounding box center [112, 89] width 4 height 4
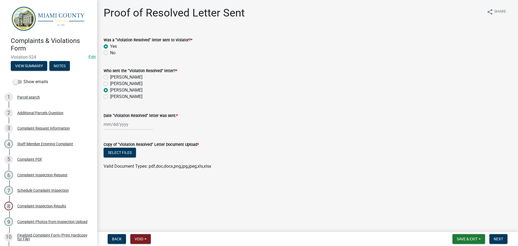
radio input "true"
select select "9"
select select "2025"
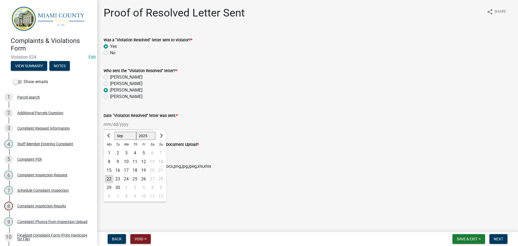
click at [129, 126] on div "Jan Feb Mar Apr May Jun Jul Aug Sep Oct Nov Dec 1525 1526 1527 1528 1529 1530 1…" at bounding box center [128, 124] width 49 height 11
click at [110, 179] on div "22" at bounding box center [109, 179] width 9 height 9
type input "09/22/2025"
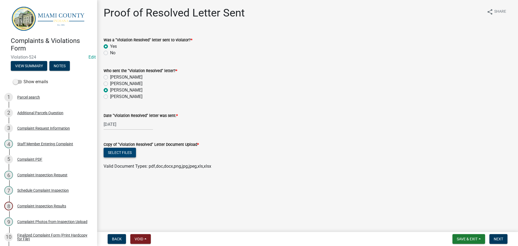
click at [117, 154] on button "Select files" at bounding box center [120, 153] width 32 height 10
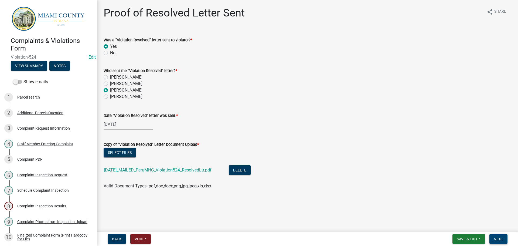
click at [501, 241] on button "Next" at bounding box center [499, 239] width 18 height 10
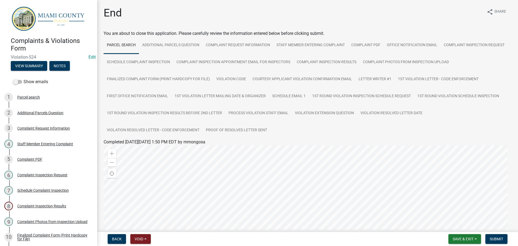
scroll to position [81, 0]
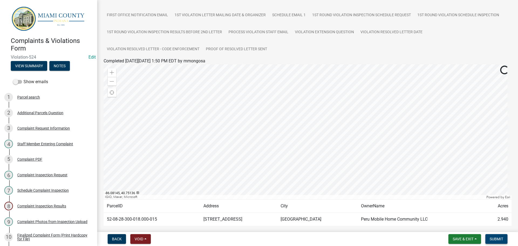
click at [493, 240] on span "Submit" at bounding box center [496, 239] width 13 height 4
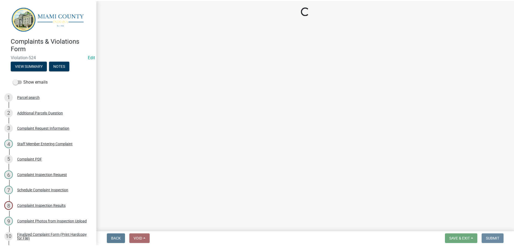
scroll to position [0, 0]
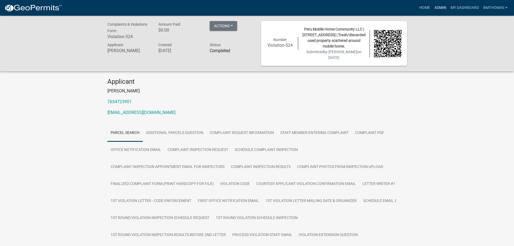
click at [439, 6] on link "Admin" at bounding box center [441, 8] width 16 height 10
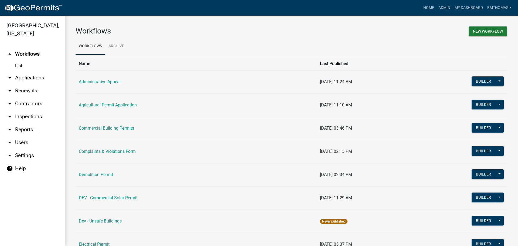
click at [36, 71] on link "arrow_drop_down Applications" at bounding box center [32, 77] width 65 height 13
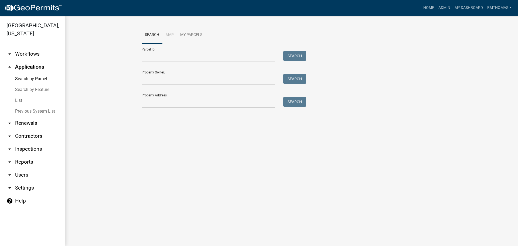
click at [21, 95] on link "List" at bounding box center [32, 100] width 65 height 11
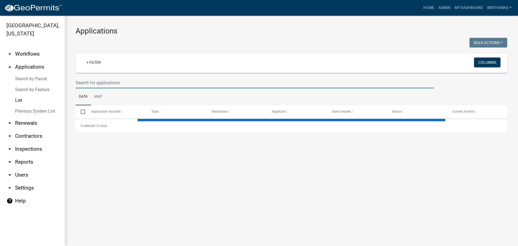
click at [95, 82] on input "text" at bounding box center [255, 82] width 359 height 11
select select "3: 100"
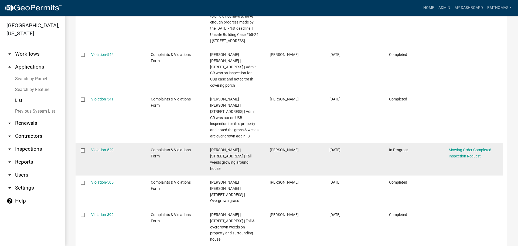
scroll to position [162, 0]
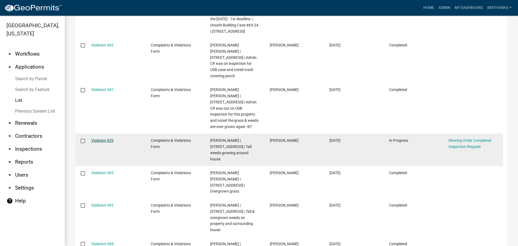
type input "laney"
click at [109, 138] on link "Violation-529" at bounding box center [102, 140] width 22 height 4
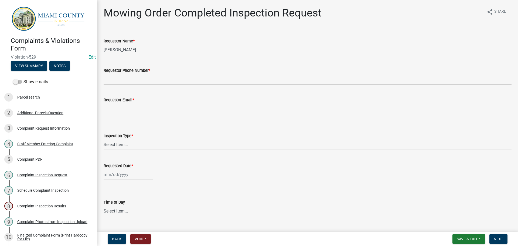
drag, startPoint x: 143, startPoint y: 51, endPoint x: 99, endPoint y: 52, distance: 44.3
click at [99, 52] on div "Mowing Order Completed Inspection Request share Share Requestor Name * Brooklyn…" at bounding box center [307, 138] width 421 height 264
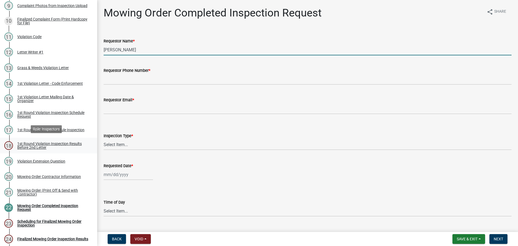
click at [35, 142] on div "1st Round Violation Inspection Results Before 2nd Letter" at bounding box center [52, 146] width 71 height 8
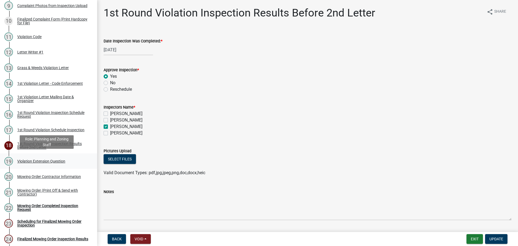
click at [39, 161] on div "Violation Extension Question" at bounding box center [41, 161] width 48 height 4
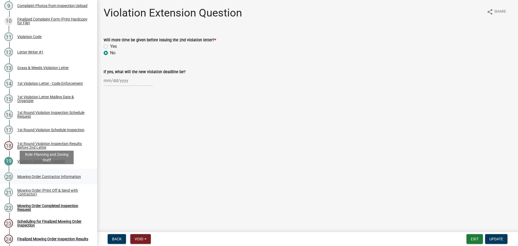
click at [49, 175] on div "Mowing Order Contractor Information" at bounding box center [49, 177] width 64 height 4
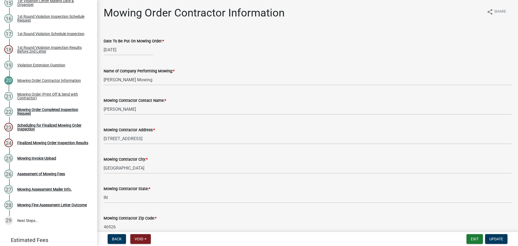
scroll to position [324, 0]
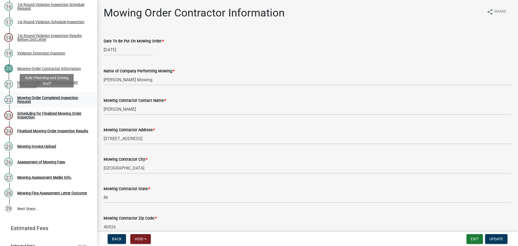
click at [38, 97] on div "Mowing Order Completed Inspection Request" at bounding box center [52, 100] width 71 height 8
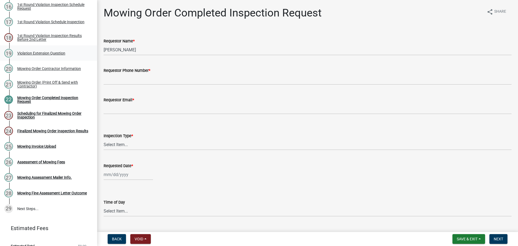
click at [33, 52] on div "Violation Extension Question" at bounding box center [41, 53] width 48 height 4
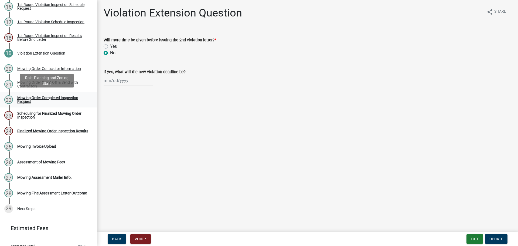
click at [37, 98] on div "Mowing Order Completed Inspection Request" at bounding box center [52, 100] width 71 height 8
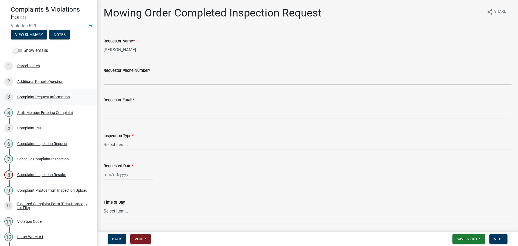
scroll to position [0, 0]
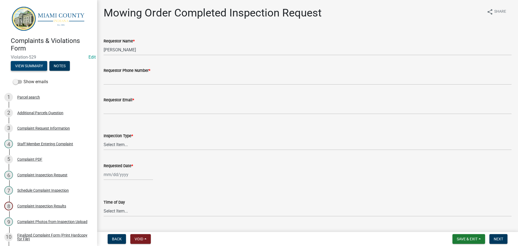
click at [42, 67] on button "View Summary" at bounding box center [29, 66] width 36 height 10
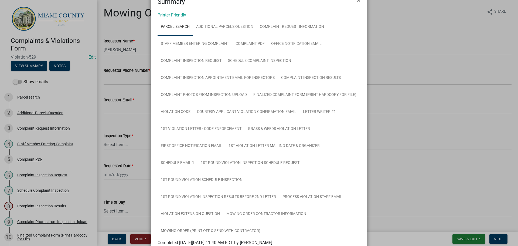
scroll to position [27, 0]
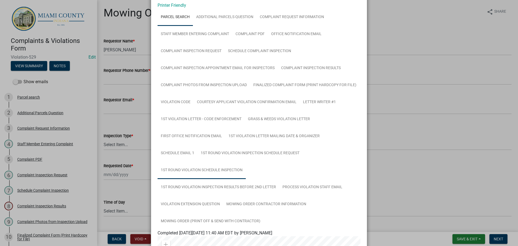
click at [236, 166] on link "1st Round Violation Schedule Inspection" at bounding box center [202, 170] width 88 height 17
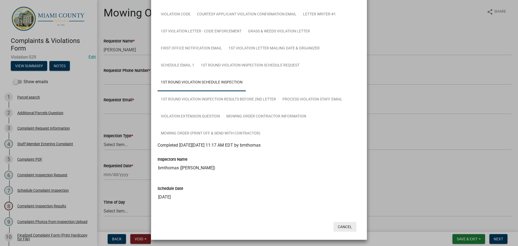
scroll to position [116, 0]
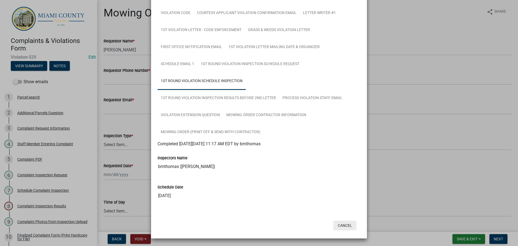
click at [347, 225] on button "Cancel" at bounding box center [345, 226] width 23 height 10
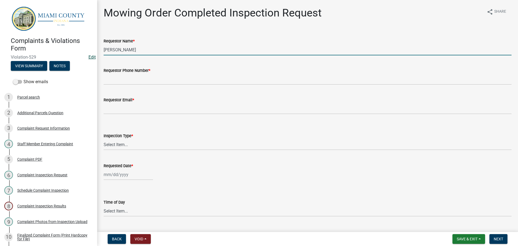
drag, startPoint x: 140, startPoint y: 50, endPoint x: 86, endPoint y: 57, distance: 55.0
click at [86, 57] on div "Complaints & Violations Form Violation-529 Edit View Summary Notes Show emails …" at bounding box center [259, 123] width 518 height 246
type input "Lisa Laney"
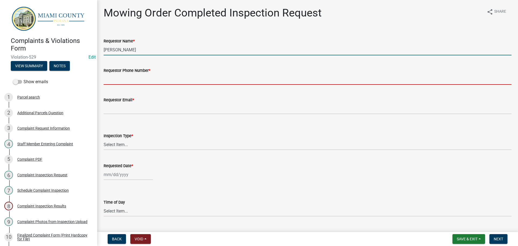
click at [136, 81] on input "Requestor Phone Number *" at bounding box center [308, 79] width 408 height 11
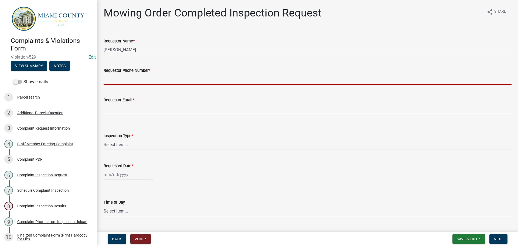
type input "000-000-0000"
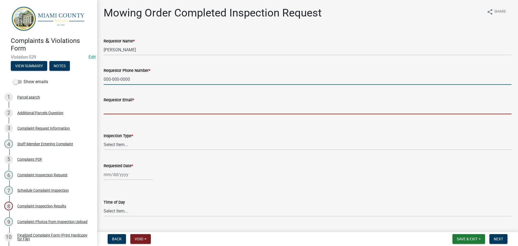
click at [141, 107] on input "Requestor Email *" at bounding box center [308, 108] width 408 height 11
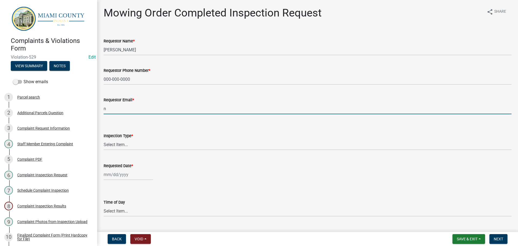
type input "nomail@nomail.com"
click at [137, 145] on select "Select Item... Mowing Order After Contractor Inspection" at bounding box center [308, 144] width 408 height 11
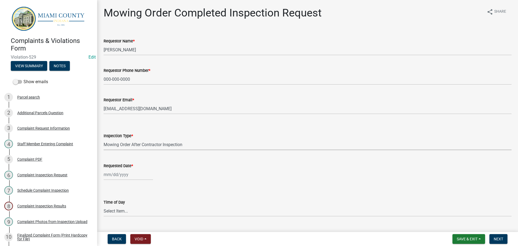
click at [104, 139] on select "Select Item... Mowing Order After Contractor Inspection" at bounding box center [308, 144] width 408 height 11
select select "2ad8afcb-f3b2-45a7-ba9d-19177d2045a5"
click at [127, 172] on div at bounding box center [128, 174] width 49 height 11
select select "9"
select select "2025"
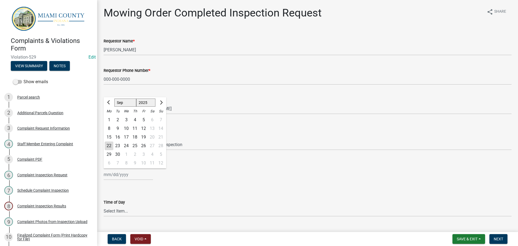
click at [110, 146] on div "22" at bounding box center [109, 145] width 9 height 9
type input "09/22/2025"
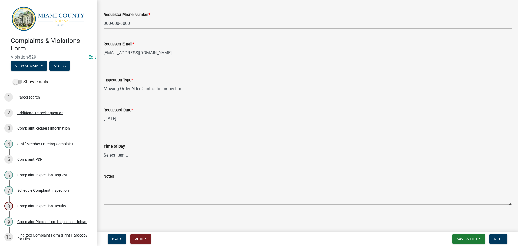
scroll to position [56, 0]
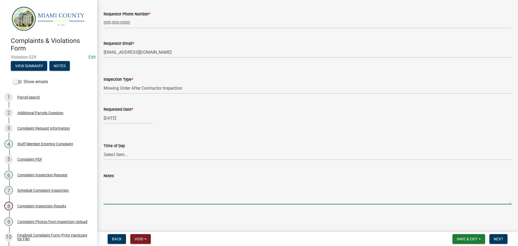
click at [134, 200] on textarea "Notes" at bounding box center [308, 191] width 408 height 25
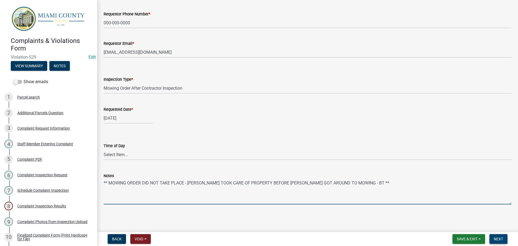
type textarea "** MOWING ORDER DID NOT TAKE PLACE - LISA TOOK CARE OF PROPERTY BEFORE MIKE GOT…"
click at [507, 238] on button "Next" at bounding box center [499, 239] width 18 height 10
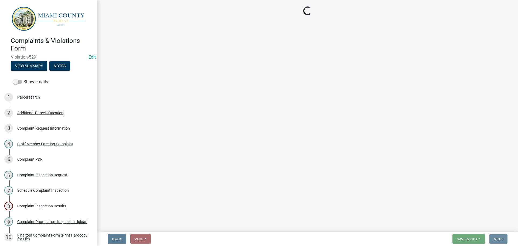
scroll to position [0, 0]
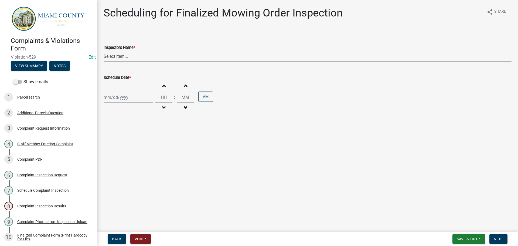
click at [119, 55] on select "Select Item... bmthomas (Brooklyn Thomas) croser (Corey) megangipson (Megan Gip…" at bounding box center [308, 56] width 408 height 11
select select "0324ce59-dc13-463c-88f6-21718b6e040a"
click at [104, 51] on select "Select Item... bmthomas (Brooklyn Thomas) croser (Corey) megangipson (Megan Gip…" at bounding box center [308, 56] width 408 height 11
click at [115, 96] on div at bounding box center [128, 97] width 49 height 11
select select "9"
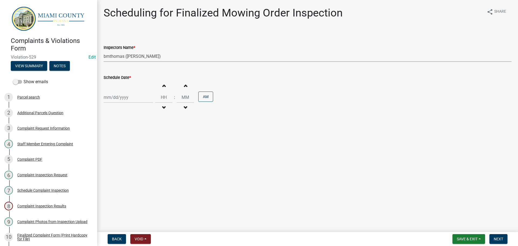
select select "2025"
click at [111, 150] on div "22" at bounding box center [109, 152] width 9 height 9
type input "09/22/2025"
click at [496, 238] on span "Next" at bounding box center [498, 239] width 9 height 4
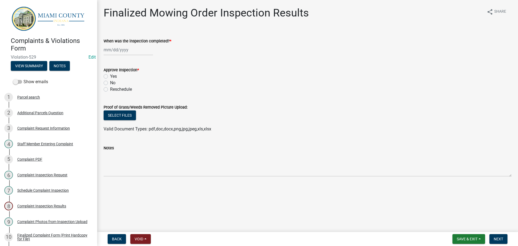
select select "9"
select select "2025"
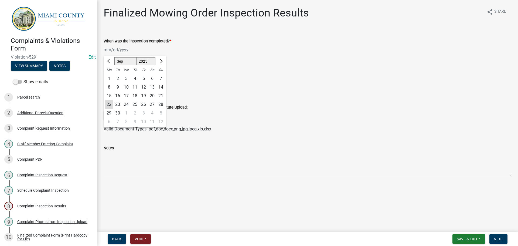
click at [134, 52] on div "Jan Feb Mar Apr May Jun Jul Aug Sep Oct Nov Dec 1525 1526 1527 1528 1529 1530 1…" at bounding box center [128, 49] width 49 height 11
click at [110, 105] on div "22" at bounding box center [109, 104] width 9 height 9
type input "09/22/2025"
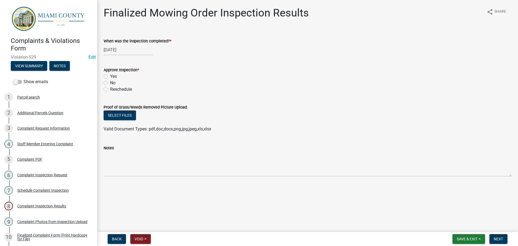
click at [110, 83] on label "No" at bounding box center [112, 83] width 5 height 6
click at [110, 83] on input "No" at bounding box center [112, 82] width 4 height 4
radio input "true"
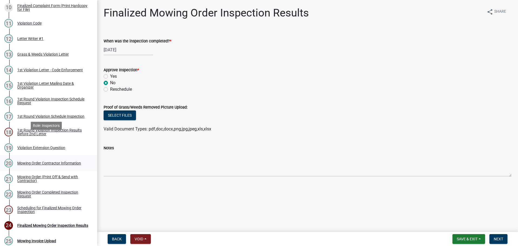
scroll to position [243, 0]
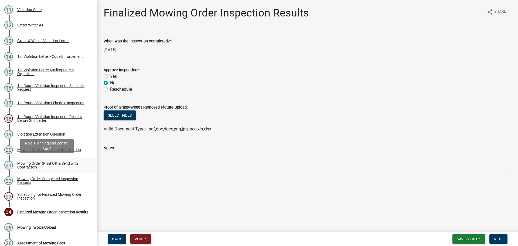
click at [34, 162] on div "Mowing Order (Print Off & Send with Contractor)" at bounding box center [52, 165] width 71 height 8
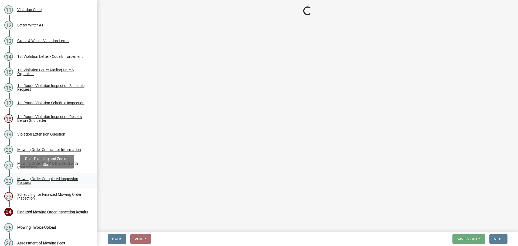
click at [63, 178] on div "Mowing Order Completed Inspection Request" at bounding box center [52, 181] width 71 height 8
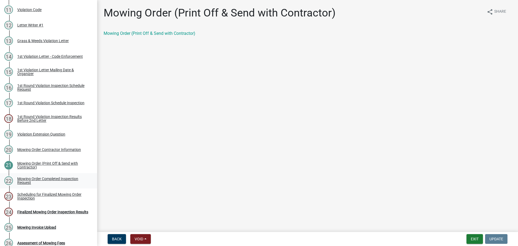
select select "2ad8afcb-f3b2-45a7-ba9d-19177d2045a5"
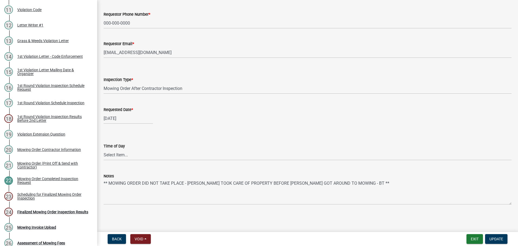
scroll to position [56, 0]
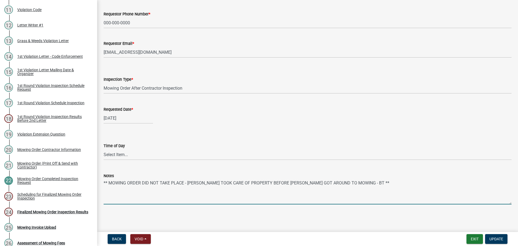
drag, startPoint x: 316, startPoint y: 186, endPoint x: 104, endPoint y: 191, distance: 212.0
click at [104, 191] on textarea "** MOWING ORDER DID NOT TAKE PLACE - LISA TOOK CARE OF PROPERTY BEFORE MIKE GOT…" at bounding box center [308, 191] width 408 height 25
click at [28, 210] on div "Finalized Mowing Order Inspection Results" at bounding box center [52, 212] width 71 height 4
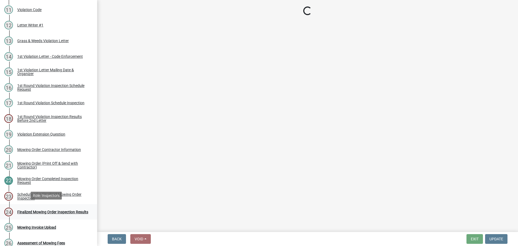
scroll to position [0, 0]
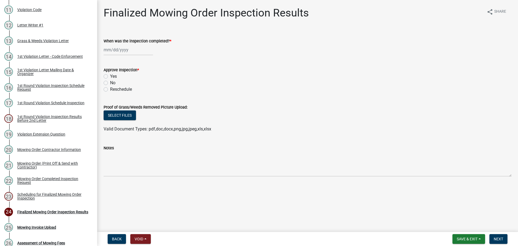
click at [121, 47] on div at bounding box center [128, 49] width 49 height 11
select select "9"
select select "2025"
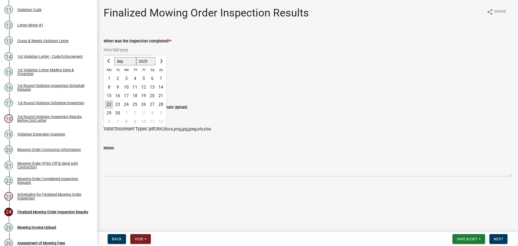
click at [109, 104] on div "22" at bounding box center [109, 104] width 9 height 9
type input "09/22/2025"
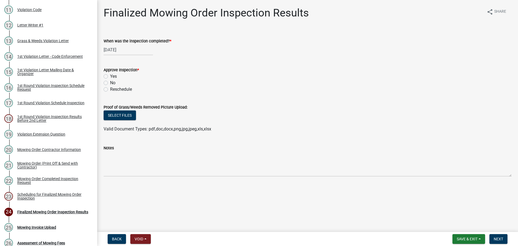
drag, startPoint x: 106, startPoint y: 83, endPoint x: 106, endPoint y: 86, distance: 3.8
click at [110, 83] on label "No" at bounding box center [112, 83] width 5 height 6
click at [110, 83] on input "No" at bounding box center [112, 82] width 4 height 4
radio input "true"
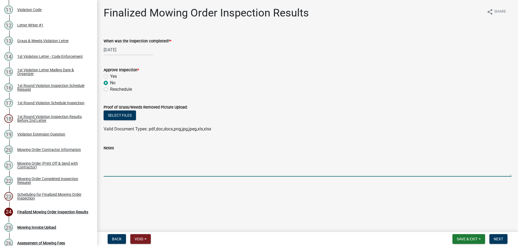
click at [123, 167] on textarea "Notes" at bounding box center [308, 163] width 408 height 25
paste textarea "** MOWING ORDER DID NOT TAKE PLACE - LISA TOOK CARE OF PROPERTY BEFORE MIKE GOT…"
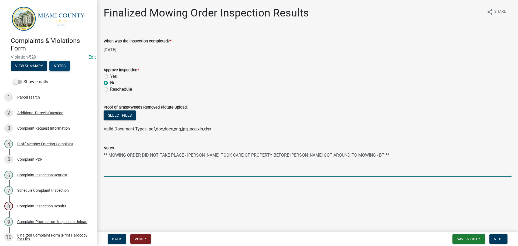
type textarea "** MOWING ORDER DID NOT TAKE PLACE - LISA TOOK CARE OF PROPERTY BEFORE MIKE GOT…"
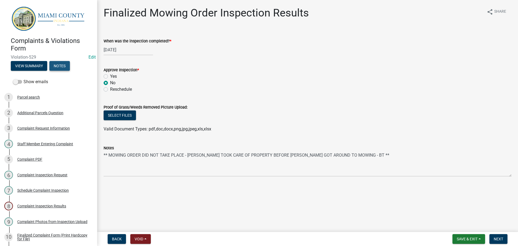
click at [64, 65] on button "Notes" at bounding box center [59, 66] width 21 height 10
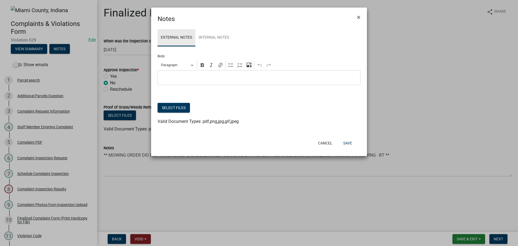
click at [195, 36] on link "External Notes" at bounding box center [177, 37] width 38 height 17
click at [202, 40] on link "Internal Notes" at bounding box center [213, 37] width 37 height 17
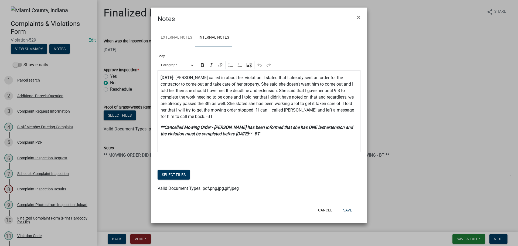
click at [244, 128] on p "**Cancelled Mowing Order - Lisa has been informed that she has ONE last extensi…" at bounding box center [259, 130] width 197 height 13
click at [347, 205] on button "Save" at bounding box center [348, 210] width 18 height 10
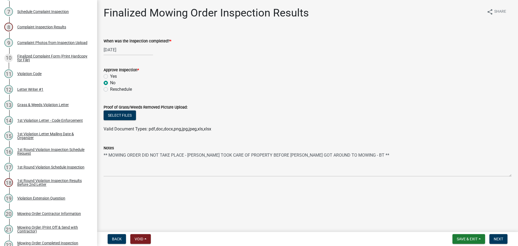
scroll to position [316, 0]
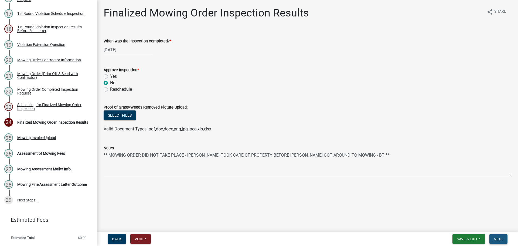
click at [502, 241] on span "Next" at bounding box center [498, 239] width 9 height 4
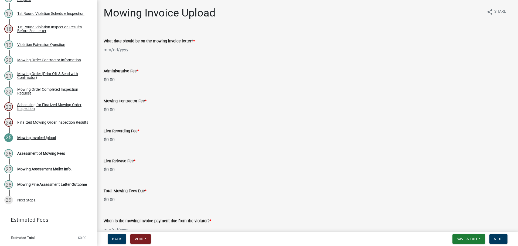
click at [130, 50] on div at bounding box center [128, 49] width 49 height 11
select select "9"
select select "2025"
click at [109, 104] on div "22" at bounding box center [109, 104] width 9 height 9
type input "09/22/2025"
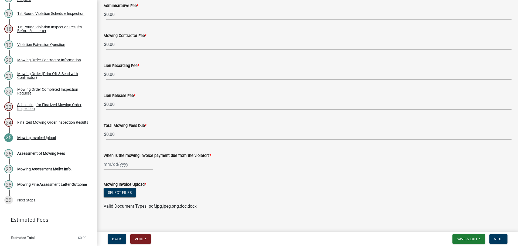
scroll to position [71, 0]
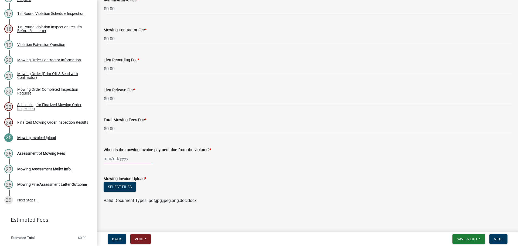
click at [122, 159] on div at bounding box center [128, 158] width 49 height 11
select select "9"
select select "2025"
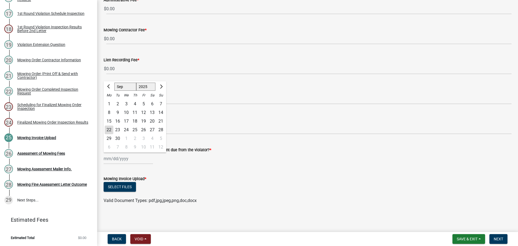
click at [112, 131] on div "22" at bounding box center [109, 130] width 9 height 9
type input "09/22/2025"
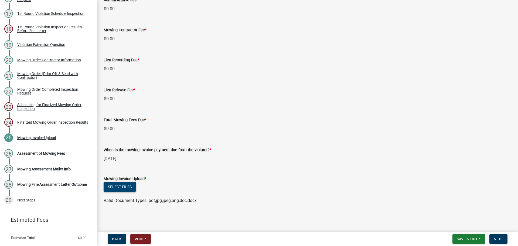
click at [128, 188] on button "Select files" at bounding box center [120, 187] width 32 height 10
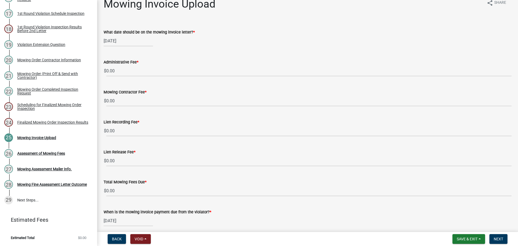
scroll to position [0, 0]
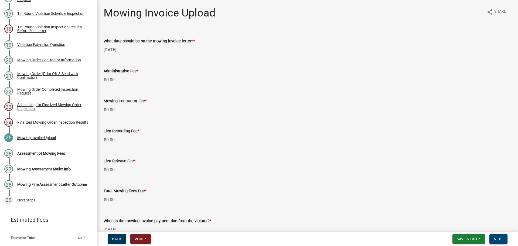
click at [503, 241] on button "Next" at bounding box center [499, 239] width 18 height 10
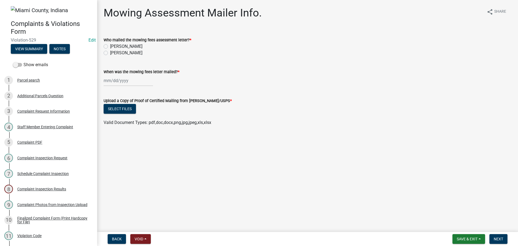
click at [110, 52] on label "Megan Mongosa" at bounding box center [126, 53] width 32 height 6
click at [110, 52] on input "Megan Mongosa" at bounding box center [112, 52] width 4 height 4
radio input "true"
click at [119, 81] on div at bounding box center [128, 80] width 49 height 11
select select "9"
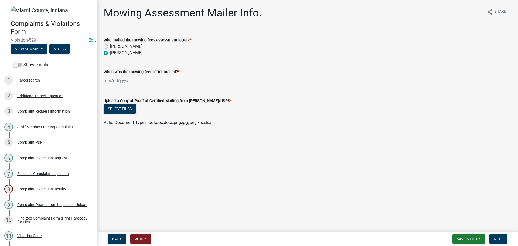
select select "2025"
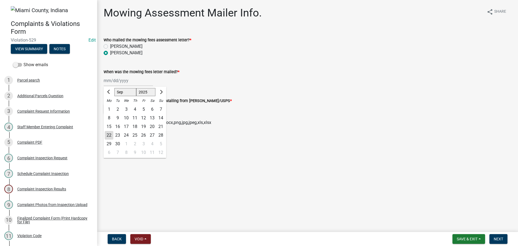
click at [111, 136] on div "22" at bounding box center [109, 135] width 9 height 9
type input "09/22/2025"
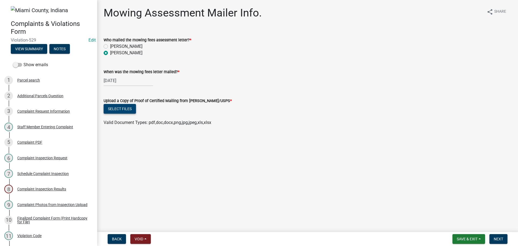
click at [121, 111] on button "Select files" at bounding box center [120, 109] width 32 height 10
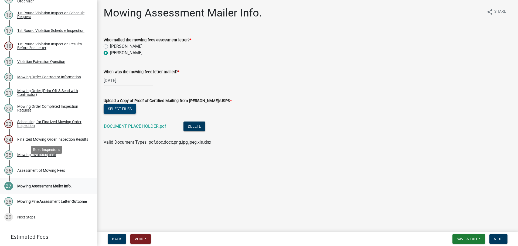
scroll to position [316, 0]
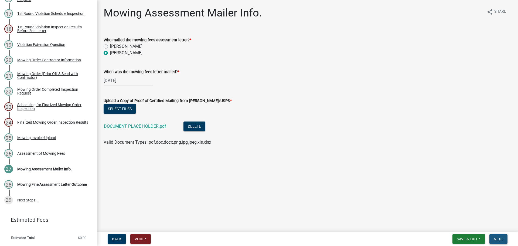
click at [494, 236] on button "Next" at bounding box center [499, 239] width 18 height 10
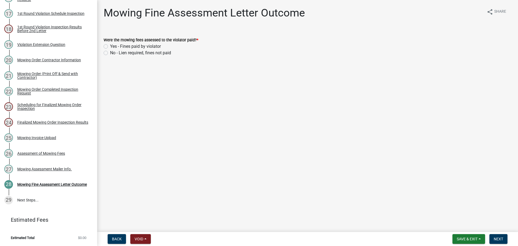
click at [110, 45] on label "Yes - Fines paid by violator" at bounding box center [135, 46] width 51 height 6
click at [110, 45] on input "Yes - Fines paid by violator" at bounding box center [112, 45] width 4 height 4
radio input "true"
click at [497, 241] on span "Next" at bounding box center [498, 239] width 9 height 4
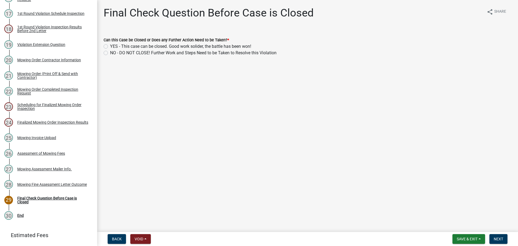
click at [110, 46] on label "YES - This case can be closed. Good work solider, the battle has been won!" at bounding box center [180, 46] width 141 height 6
click at [110, 46] on input "YES - This case can be closed. Good work solider, the battle has been won!" at bounding box center [112, 45] width 4 height 4
radio input "true"
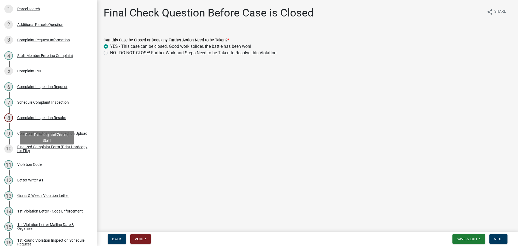
scroll to position [0, 0]
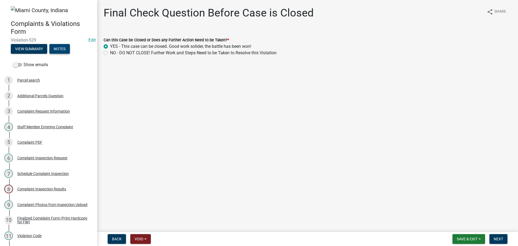
click at [67, 52] on button "Notes" at bounding box center [59, 49] width 21 height 10
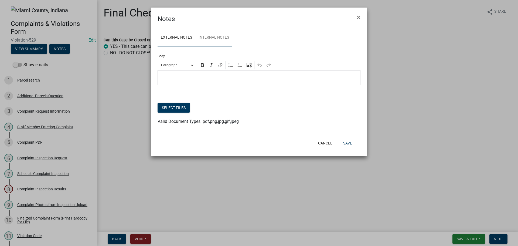
click at [216, 40] on link "Internal Notes" at bounding box center [213, 37] width 37 height 17
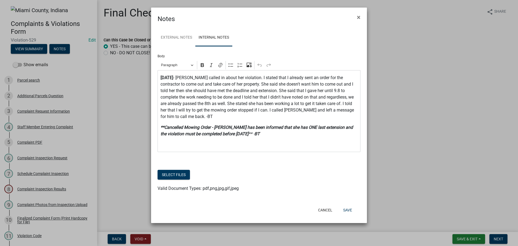
click at [249, 134] on div "⁠⁠⁠⁠⁠⁠⁠ 9.9.25 - Lisa called in about her violation. I stated that I already se…" at bounding box center [259, 111] width 203 height 82
drag, startPoint x: 172, startPoint y: 136, endPoint x: 157, endPoint y: 137, distance: 15.1
click at [157, 137] on div "External Notes Internal Notes Body Rich Text Editor Paragraph Bold Italic Link …" at bounding box center [259, 113] width 216 height 179
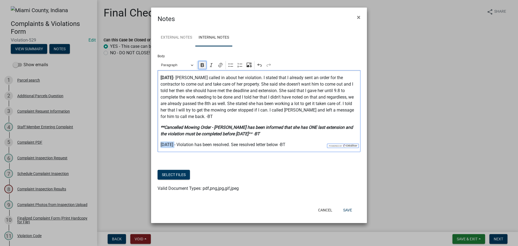
click at [201, 68] on icon "Editor toolbar" at bounding box center [202, 64] width 5 height 5
click at [274, 141] on p "9.22.25 - Violation has been resolved. See resolved letter below -BT" at bounding box center [259, 144] width 197 height 6
click at [175, 170] on button "Select files" at bounding box center [174, 175] width 32 height 10
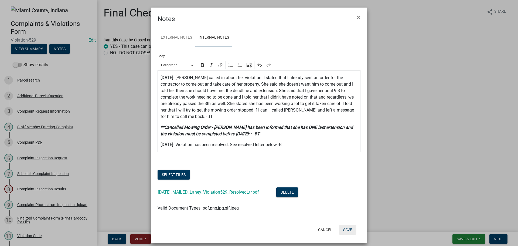
click at [348, 225] on button "Save" at bounding box center [348, 230] width 18 height 10
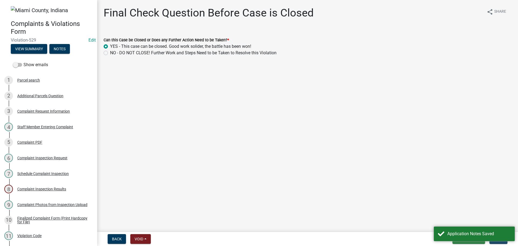
click at [441, 212] on main "Final Check Question Before Case is Closed share Share Can this Case be Closed …" at bounding box center [307, 115] width 421 height 230
click at [503, 240] on span "Next" at bounding box center [498, 239] width 9 height 4
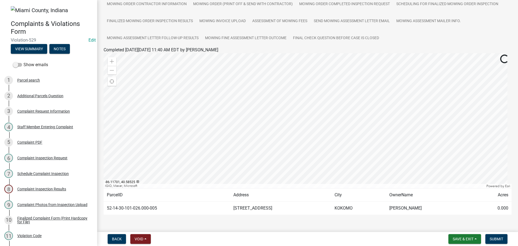
scroll to position [143, 0]
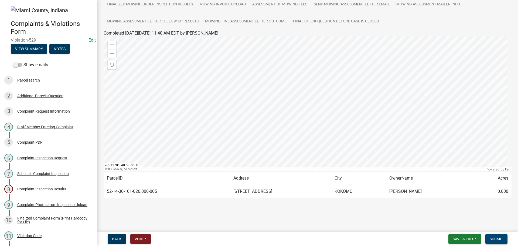
click at [493, 237] on span "Submit" at bounding box center [496, 239] width 13 height 4
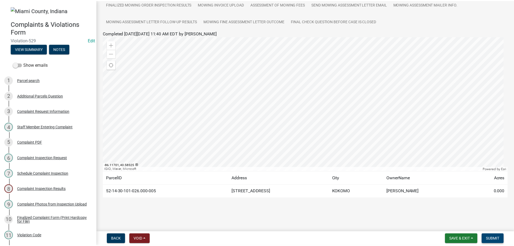
scroll to position [0, 0]
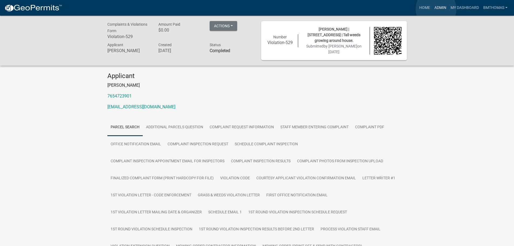
click at [436, 9] on link "Admin" at bounding box center [441, 8] width 16 height 10
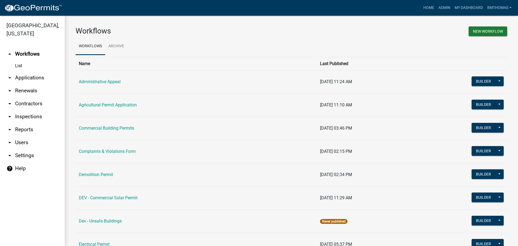
click at [26, 71] on link "arrow_drop_down Applications" at bounding box center [32, 77] width 65 height 13
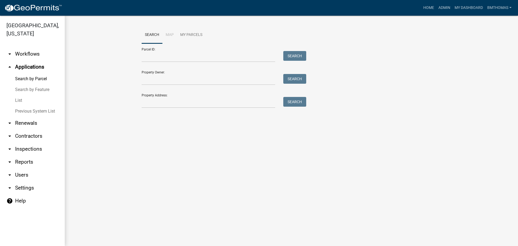
click at [23, 143] on link "arrow_drop_down Inspections" at bounding box center [32, 149] width 65 height 13
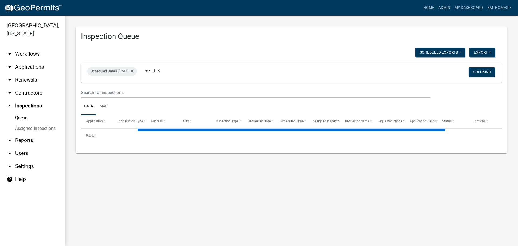
click at [23, 123] on link "Assigned Inspections" at bounding box center [32, 128] width 65 height 11
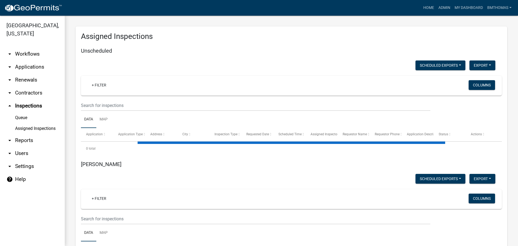
select select "3: 100"
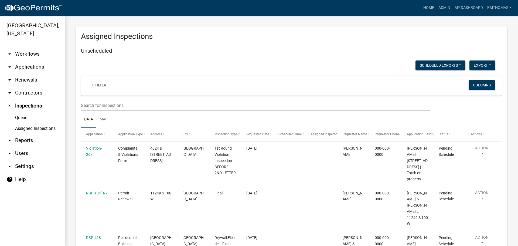
click at [31, 123] on link "Assigned Inspections" at bounding box center [32, 128] width 65 height 11
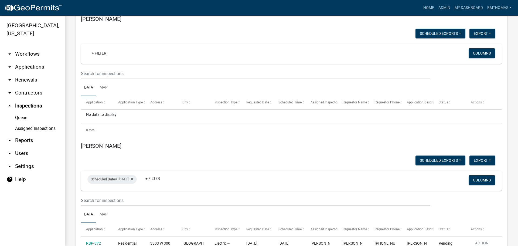
scroll to position [3065, 0]
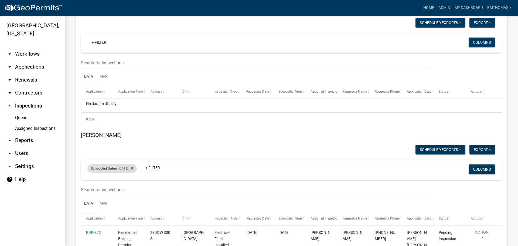
click at [118, 164] on div "Scheduled Date is 09/22/2025" at bounding box center [111, 168] width 49 height 9
click at [134, 133] on input "2025-09-22" at bounding box center [117, 133] width 38 height 11
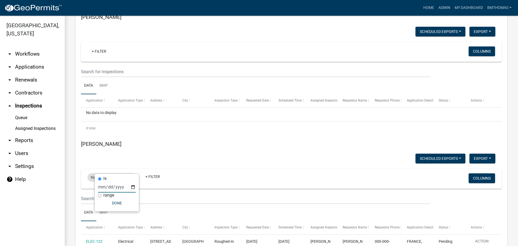
scroll to position [3011, 0]
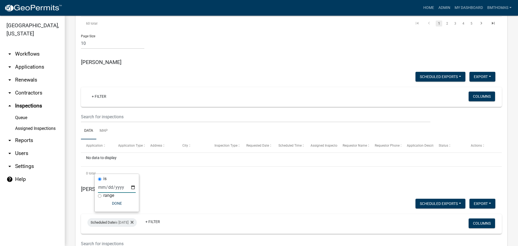
click at [133, 187] on input "2025-09-24" at bounding box center [117, 187] width 38 height 11
type input "2025-09-25"
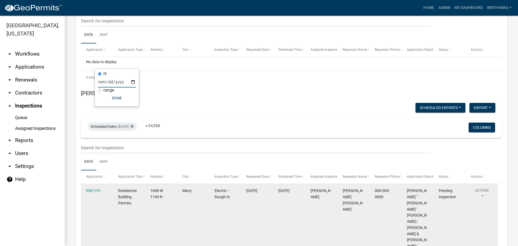
scroll to position [3117, 0]
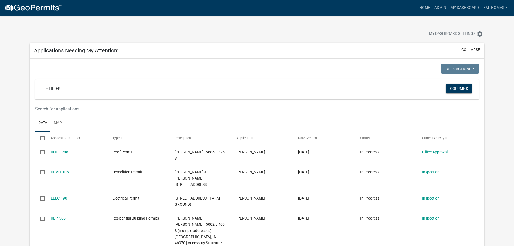
click at [110, 115] on ul "Data Map" at bounding box center [257, 122] width 444 height 17
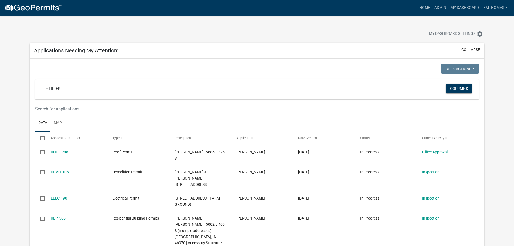
click at [109, 110] on input "text" at bounding box center [219, 108] width 369 height 11
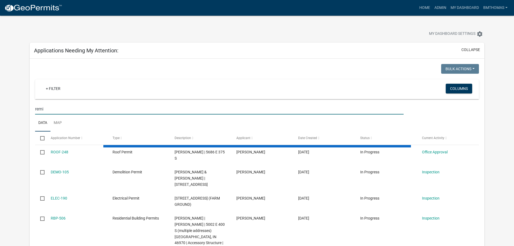
type input "remi"
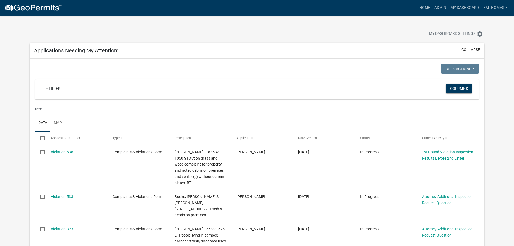
drag, startPoint x: 46, startPoint y: 110, endPoint x: 32, endPoint y: 111, distance: 14.0
click at [32, 110] on div "remi" at bounding box center [219, 108] width 377 height 11
